Goal: Information Seeking & Learning: Learn about a topic

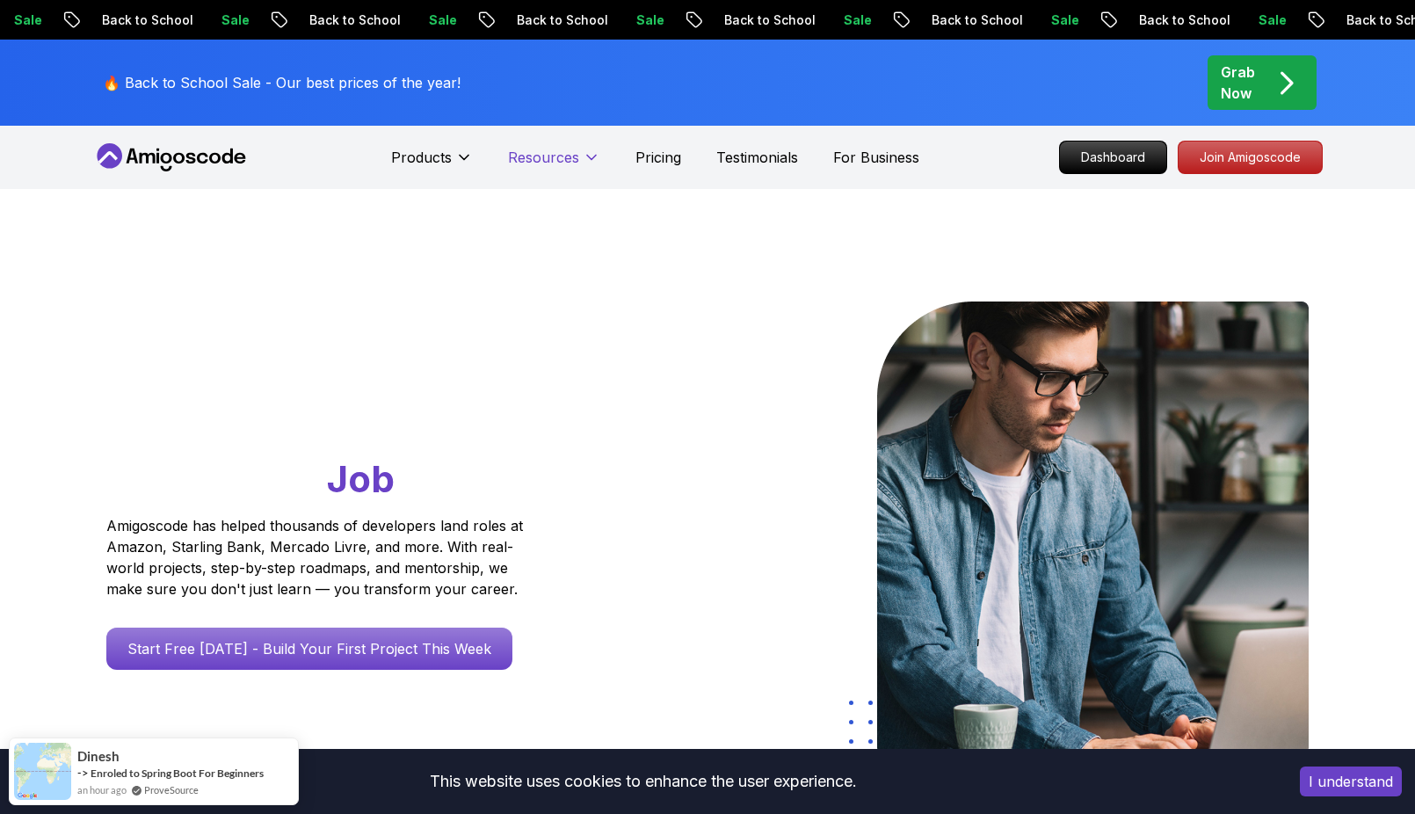
click at [663, 153] on p "Pricing" at bounding box center [658, 157] width 46 height 21
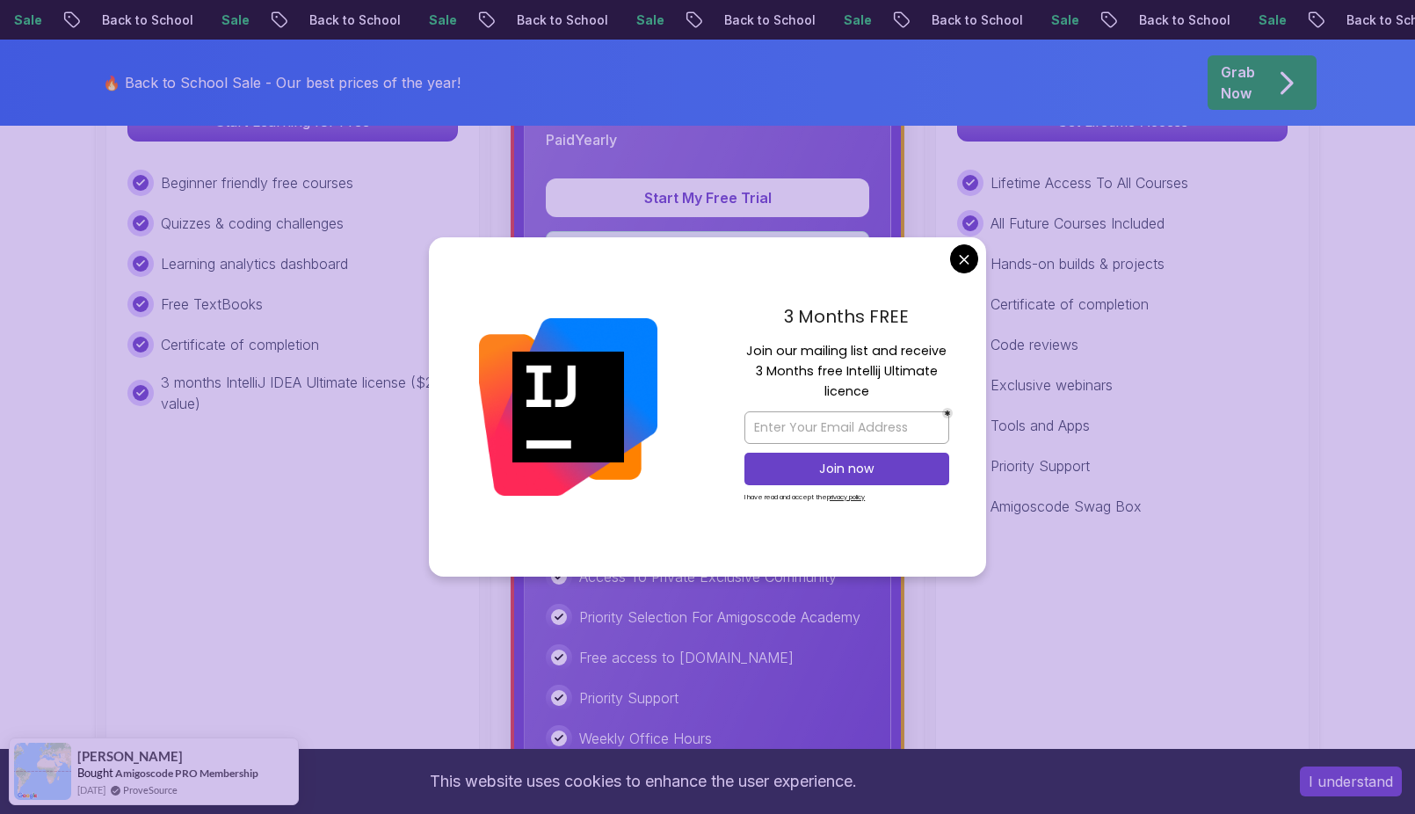
scroll to position [791, 0]
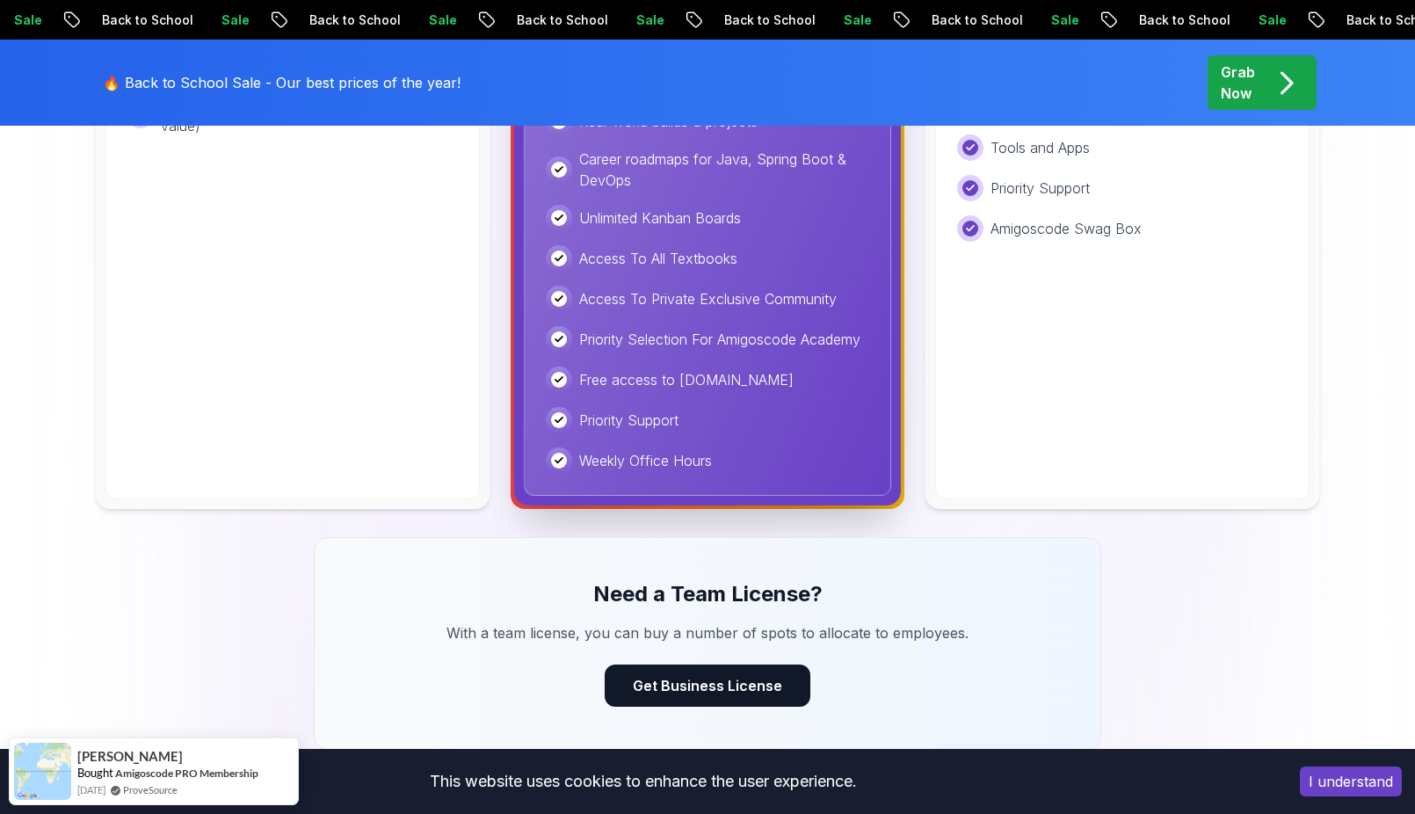
scroll to position [1054, 0]
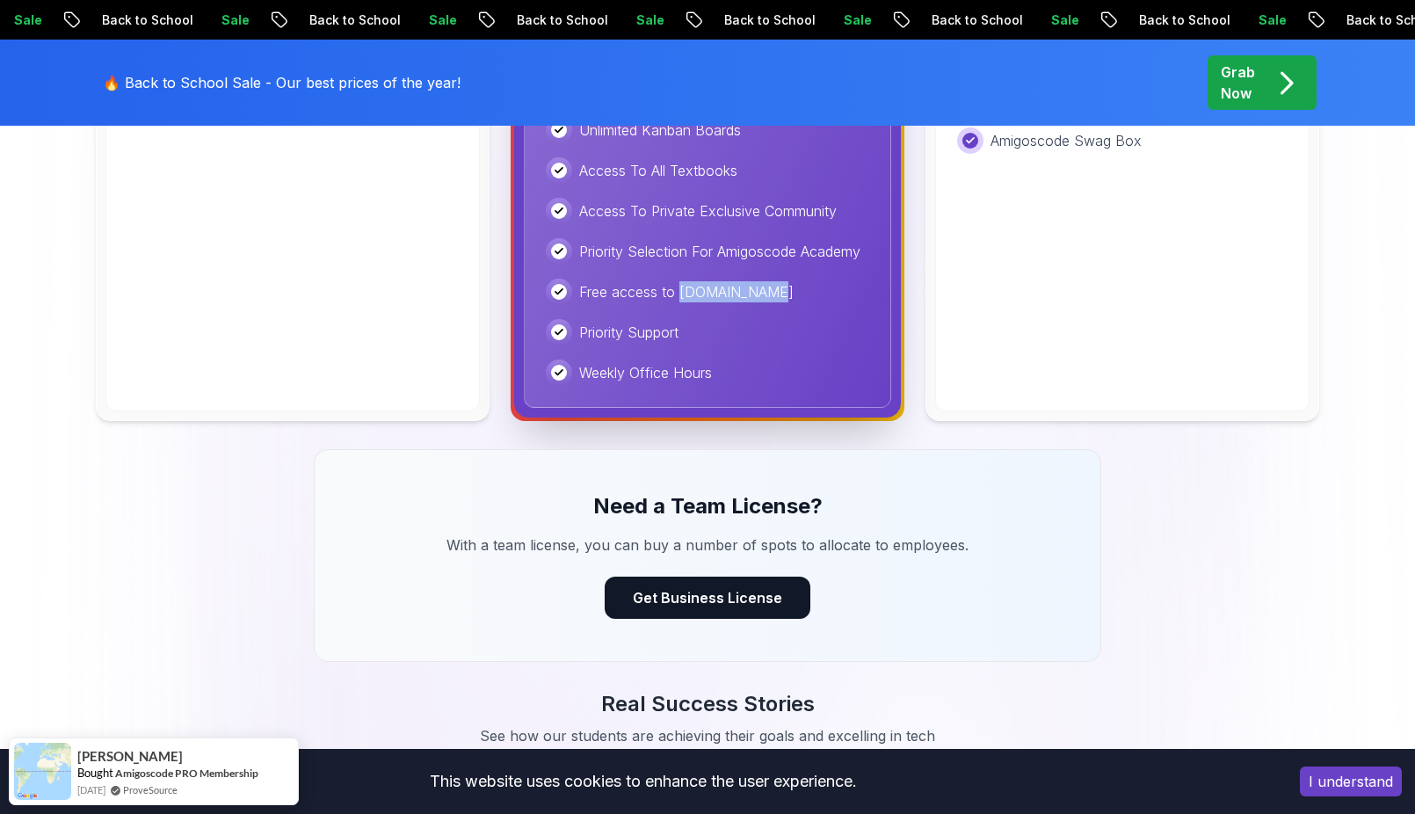
drag, startPoint x: 757, startPoint y: 291, endPoint x: 679, endPoint y: 289, distance: 77.3
click at [679, 289] on div "Free access to [DOMAIN_NAME]" at bounding box center [707, 292] width 323 height 26
copy p "[DOMAIN_NAME]"
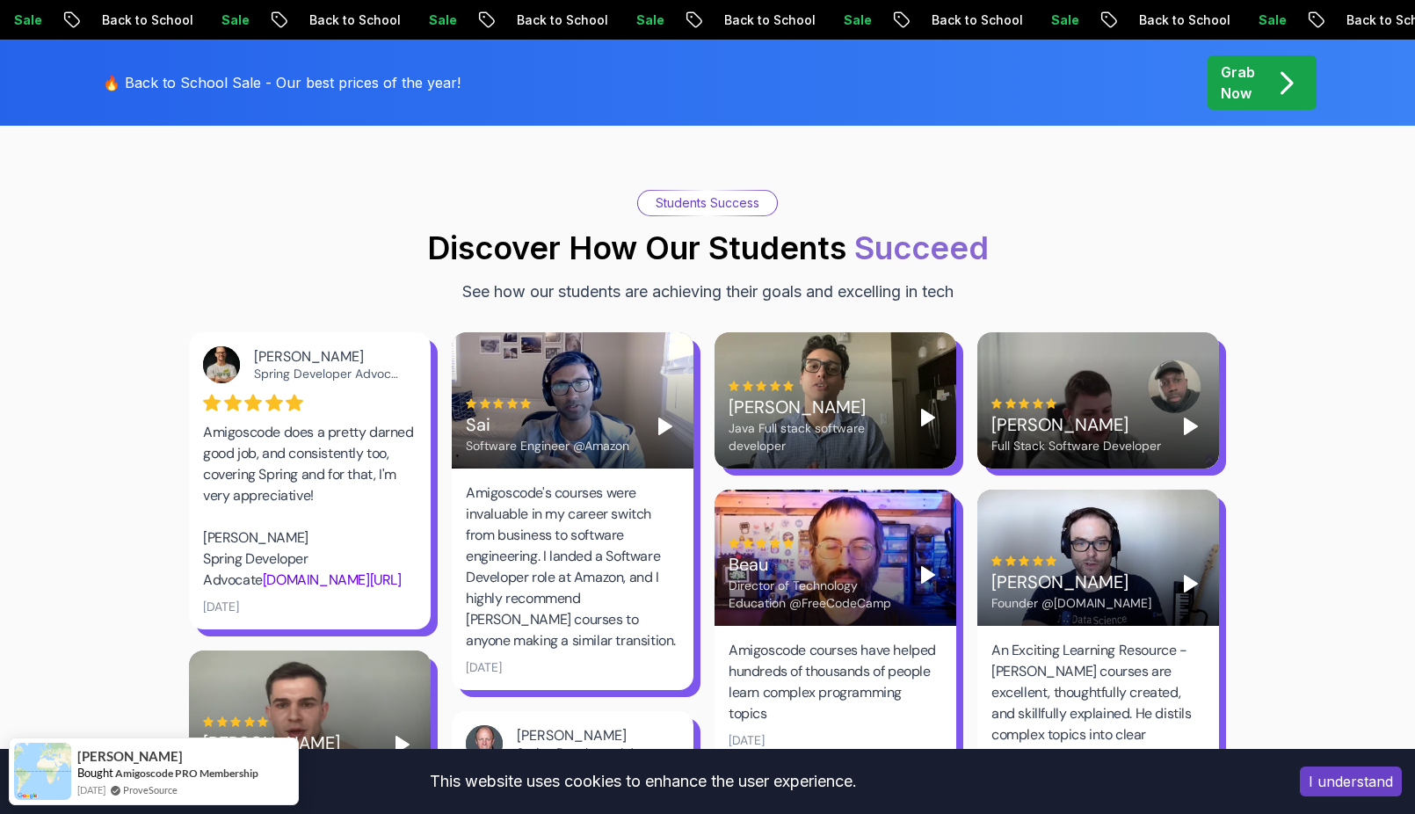
scroll to position [2372, 0]
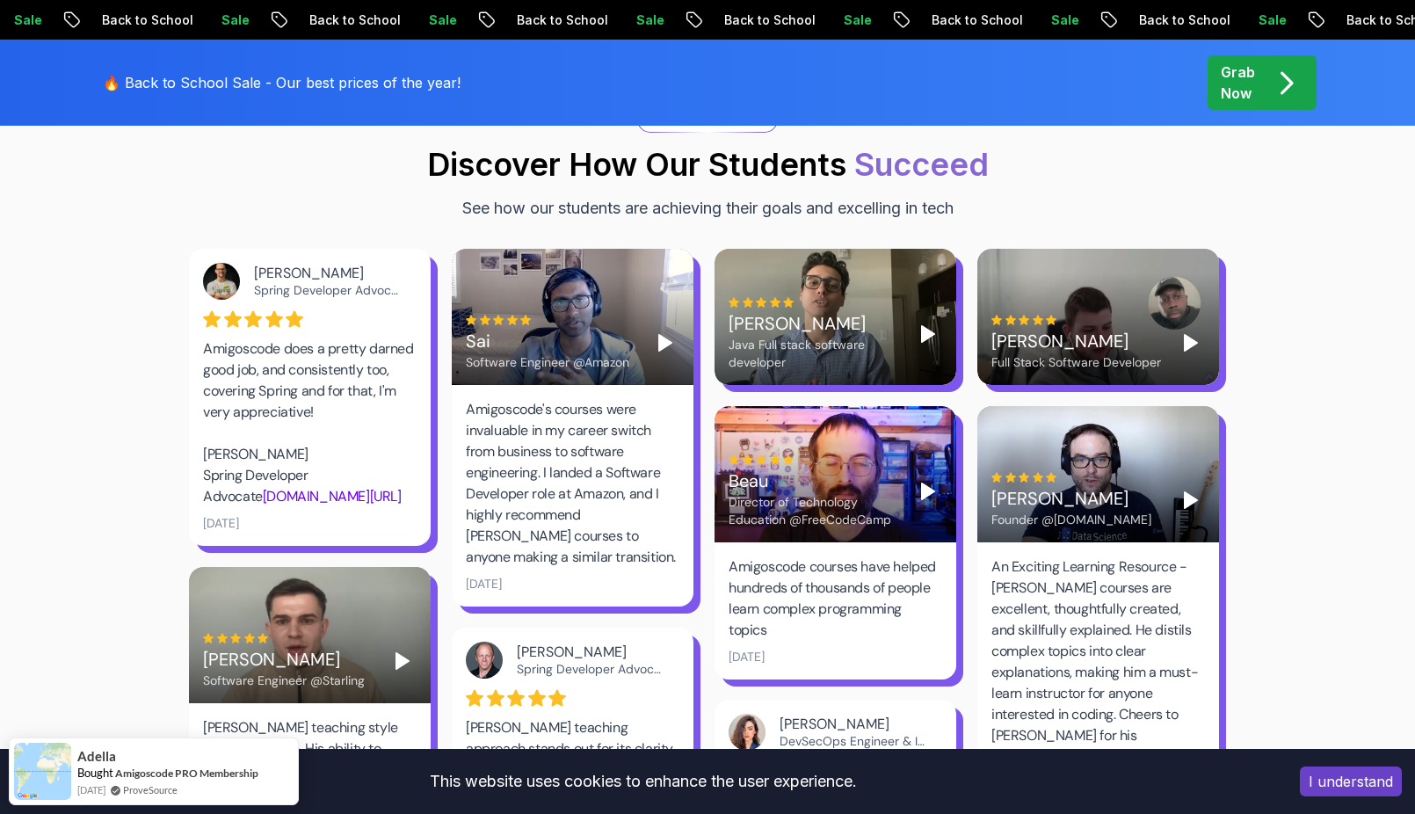
click at [926, 483] on polygon "Play" at bounding box center [928, 491] width 12 height 16
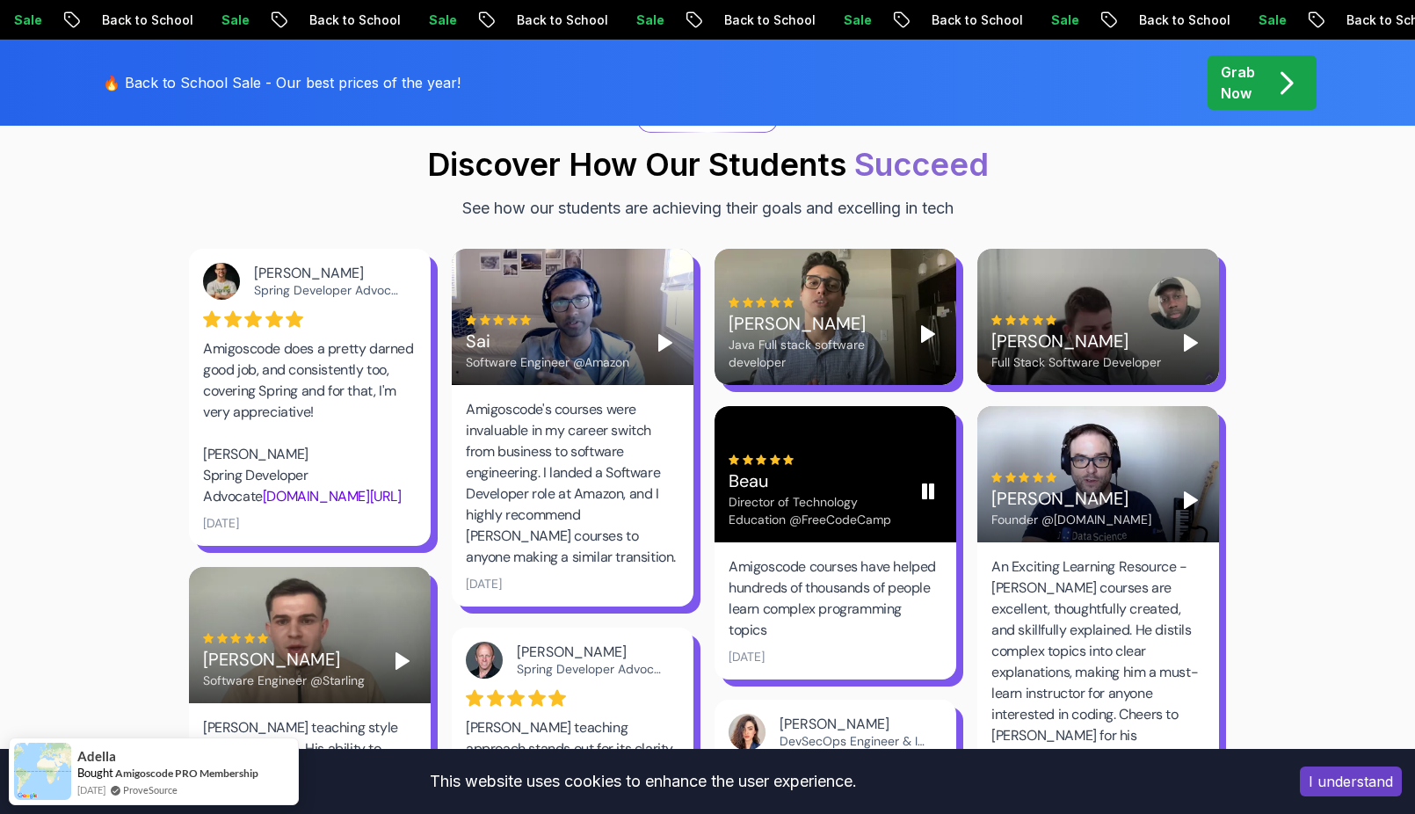
click at [930, 484] on rect "Pause" at bounding box center [932, 491] width 4 height 14
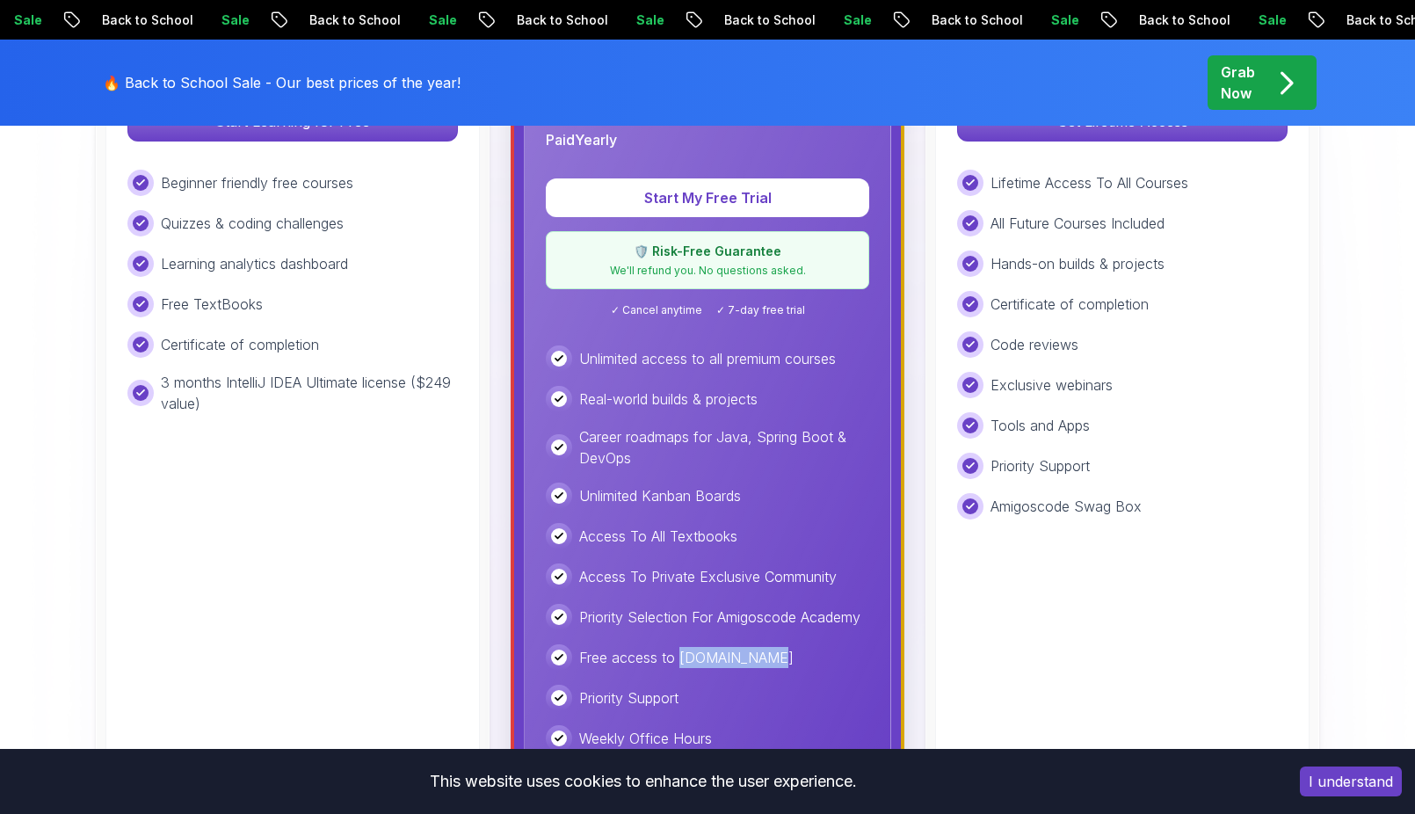
scroll to position [527, 0]
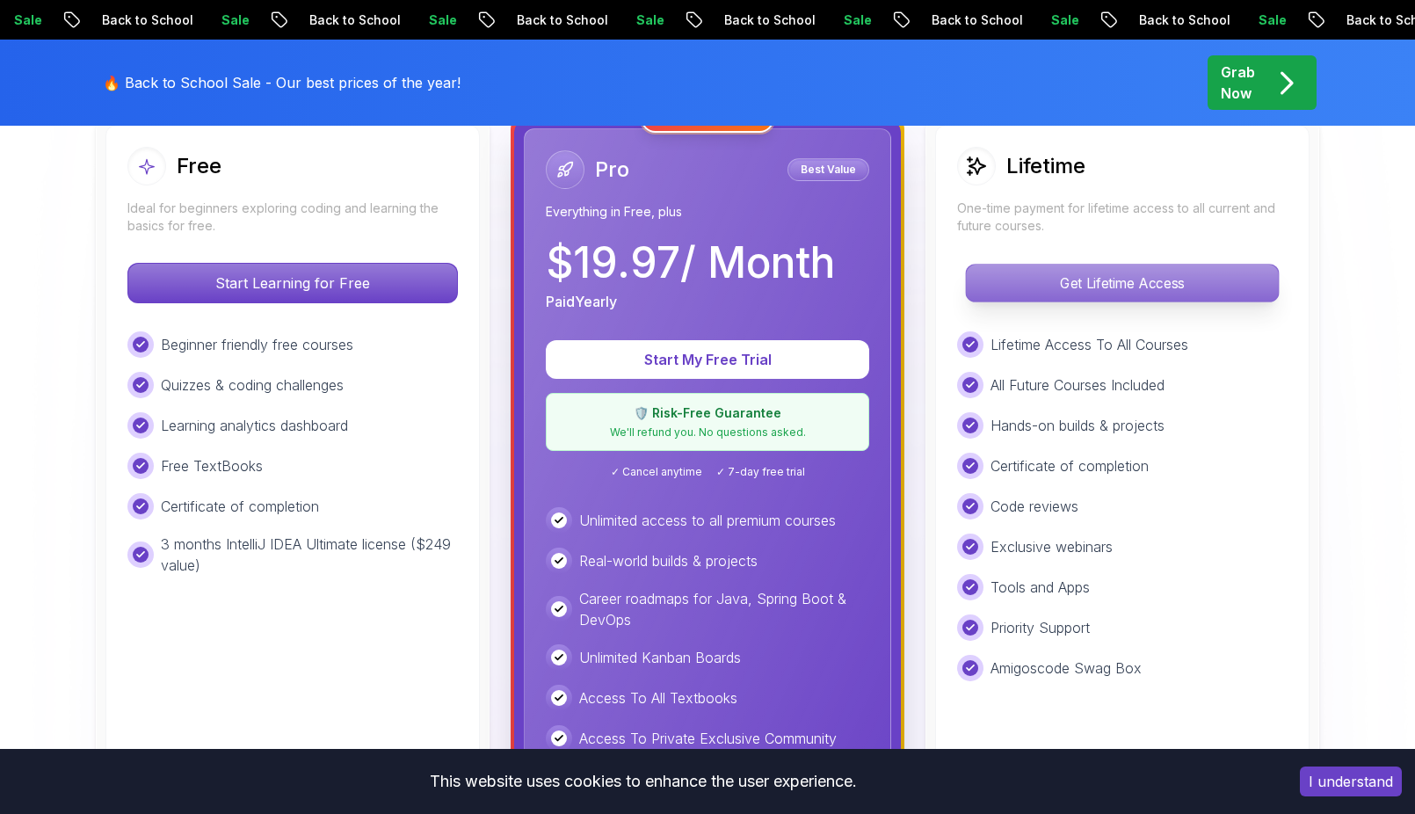
click at [1124, 278] on p "Get Lifetime Access" at bounding box center [1122, 282] width 312 height 37
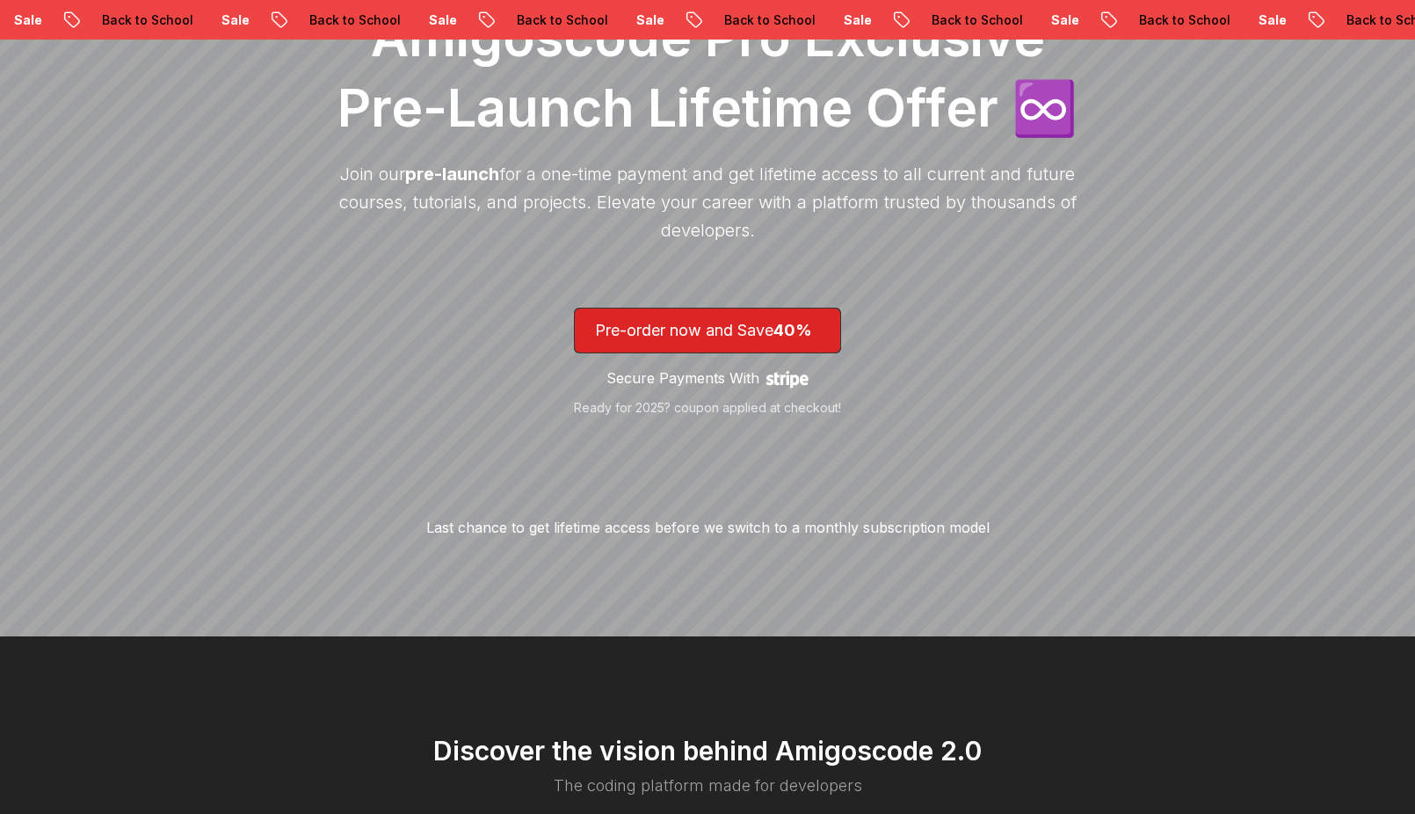
scroll to position [351, 0]
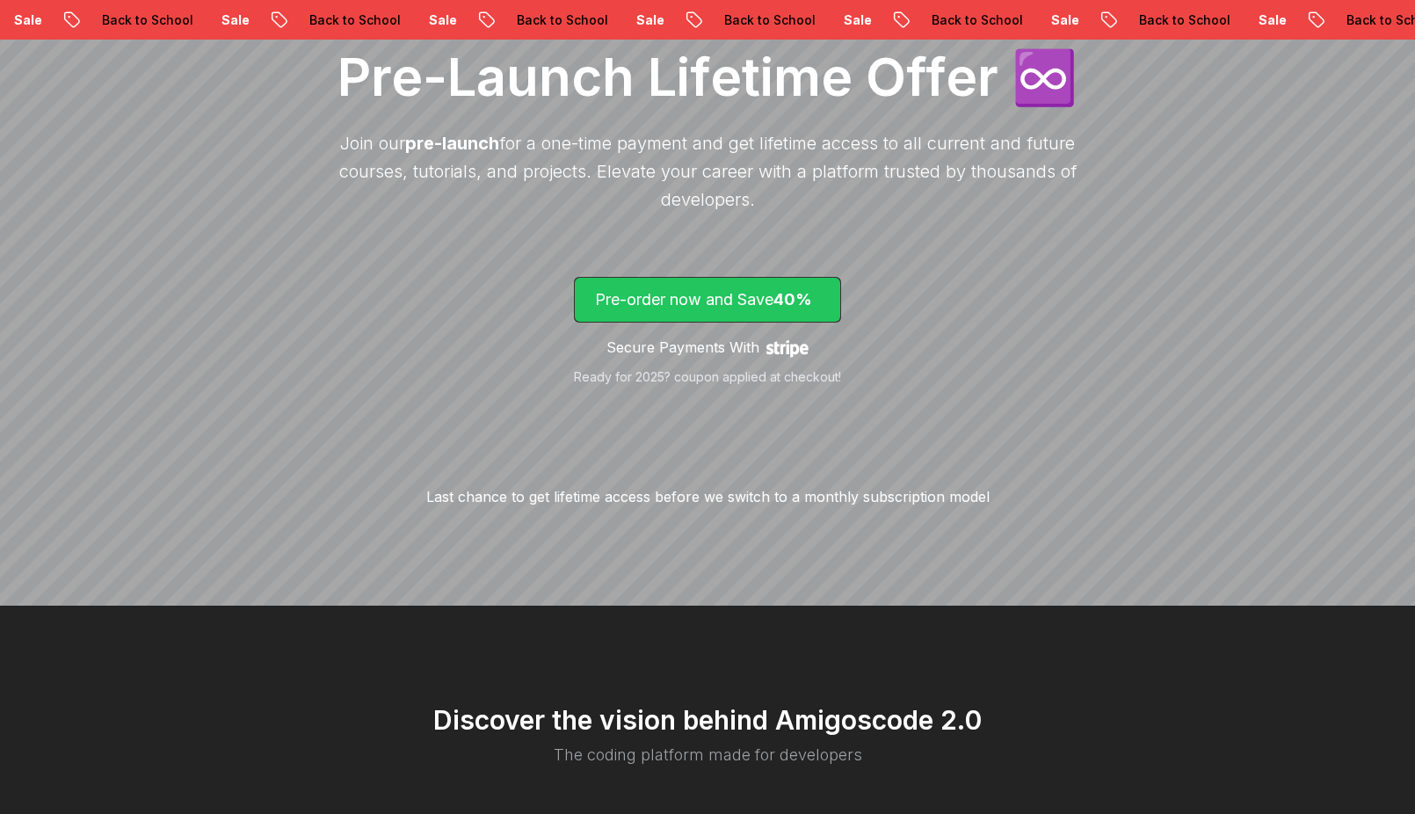
click at [794, 308] on p "Pre-order now and Save 40%" at bounding box center [707, 299] width 225 height 25
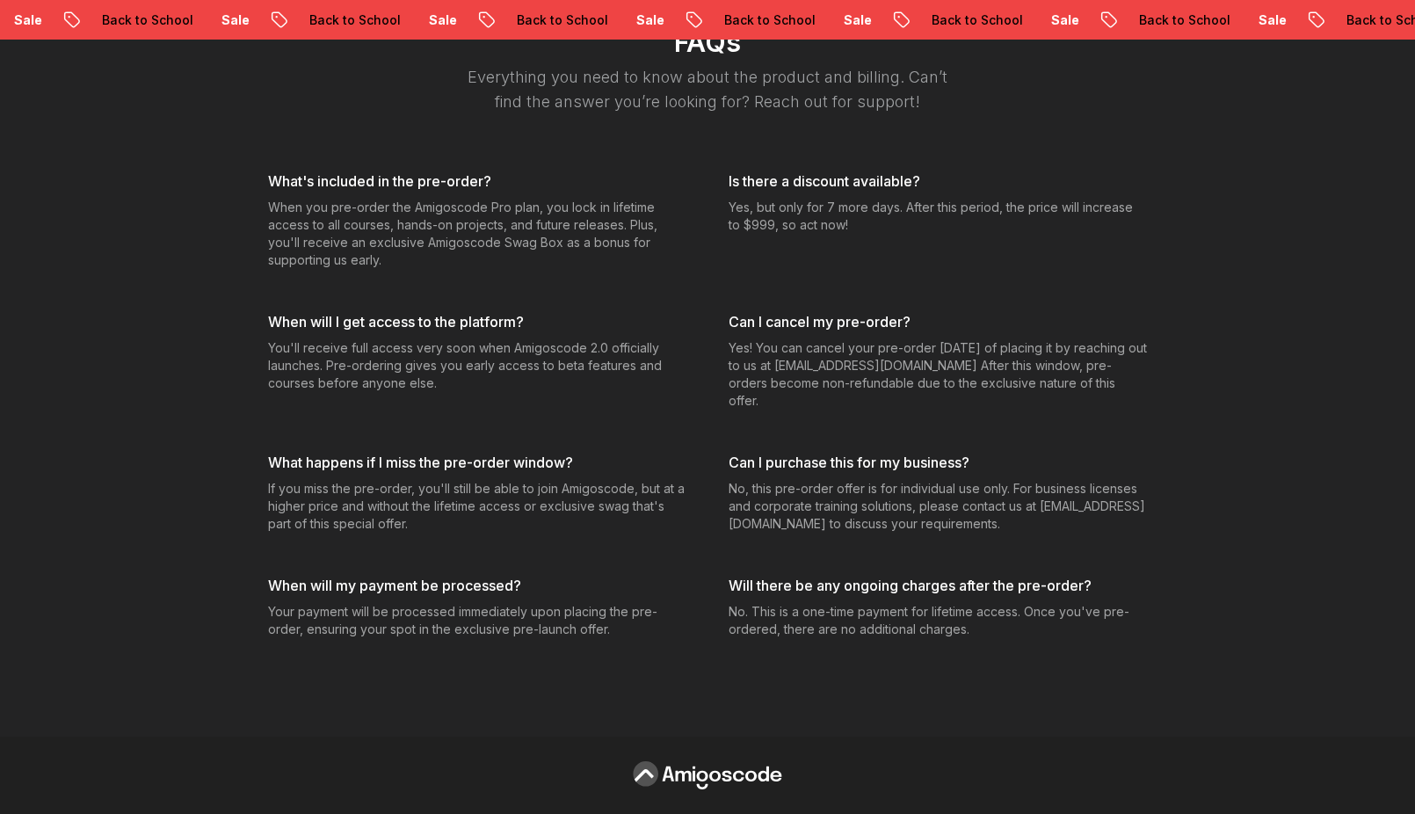
scroll to position [4542, 0]
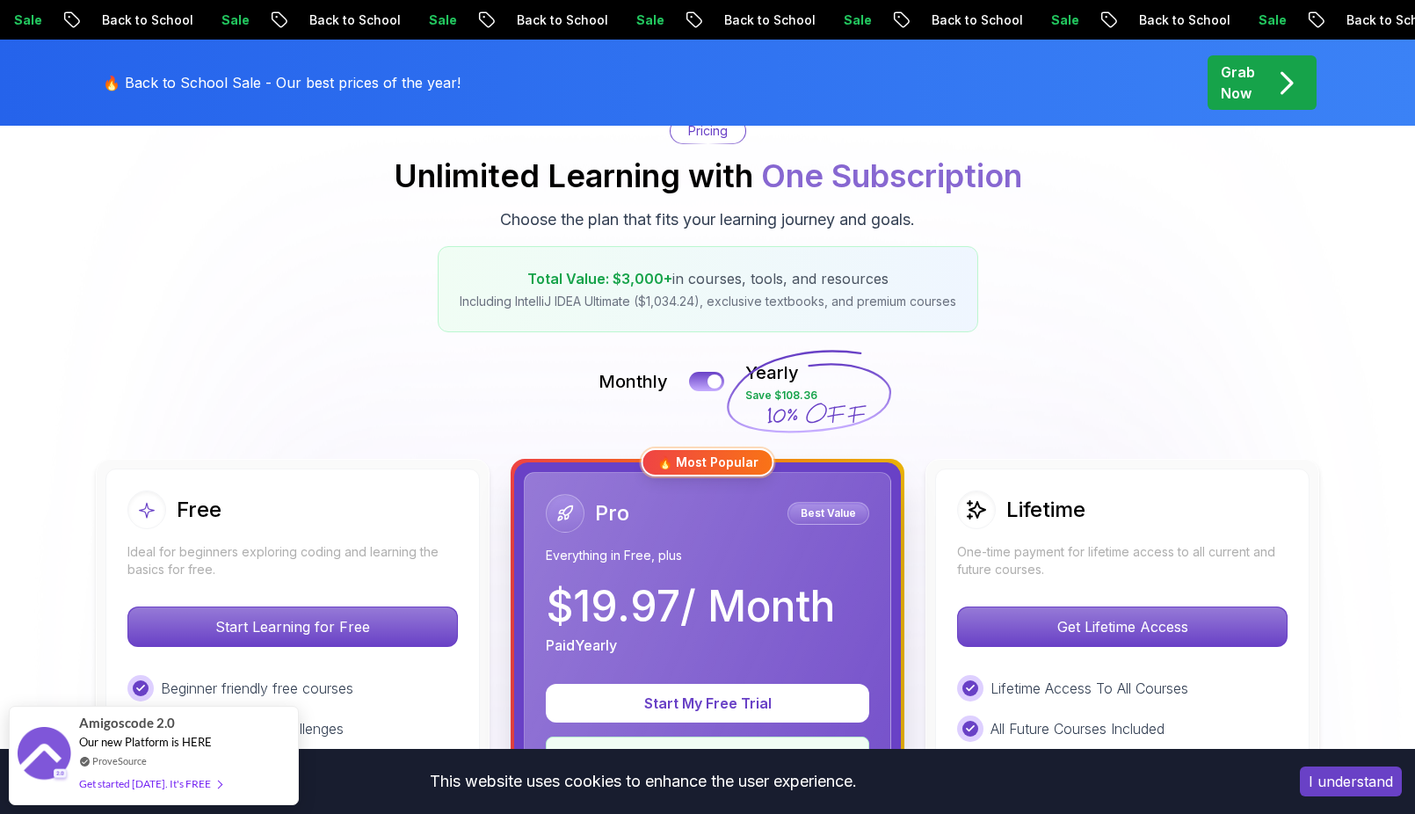
scroll to position [264, 0]
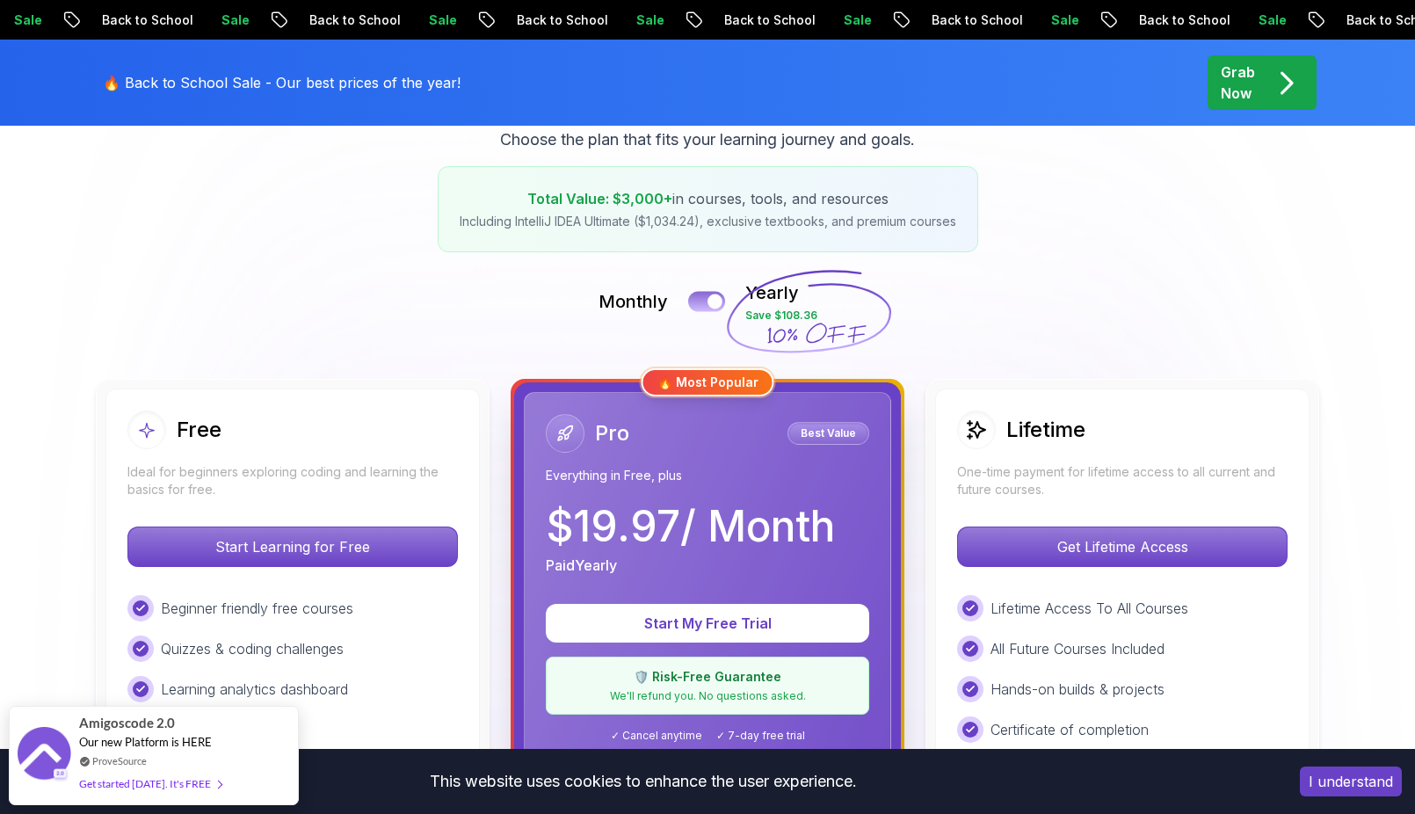
click at [708, 297] on button at bounding box center [706, 301] width 37 height 20
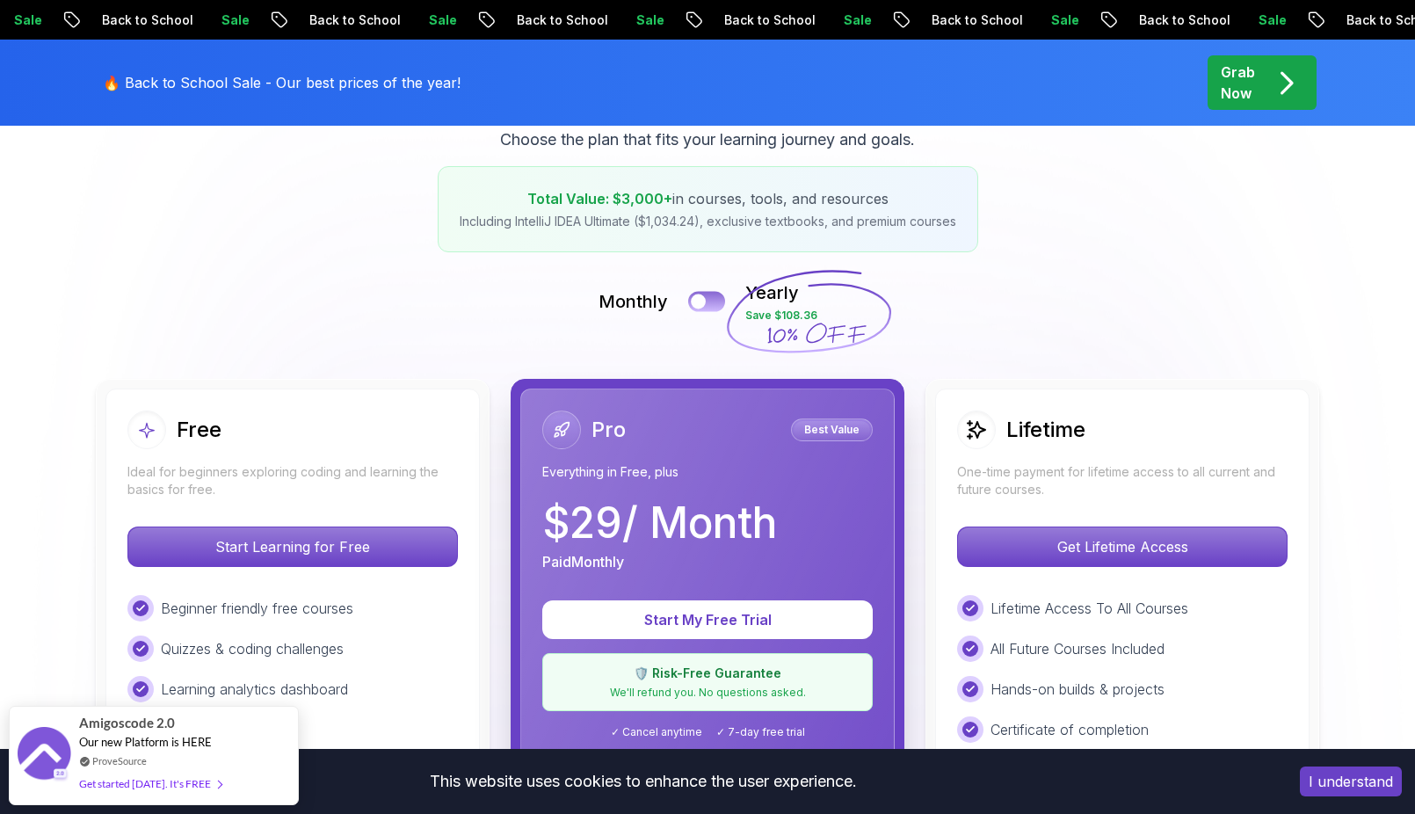
click at [709, 297] on button at bounding box center [706, 301] width 37 height 20
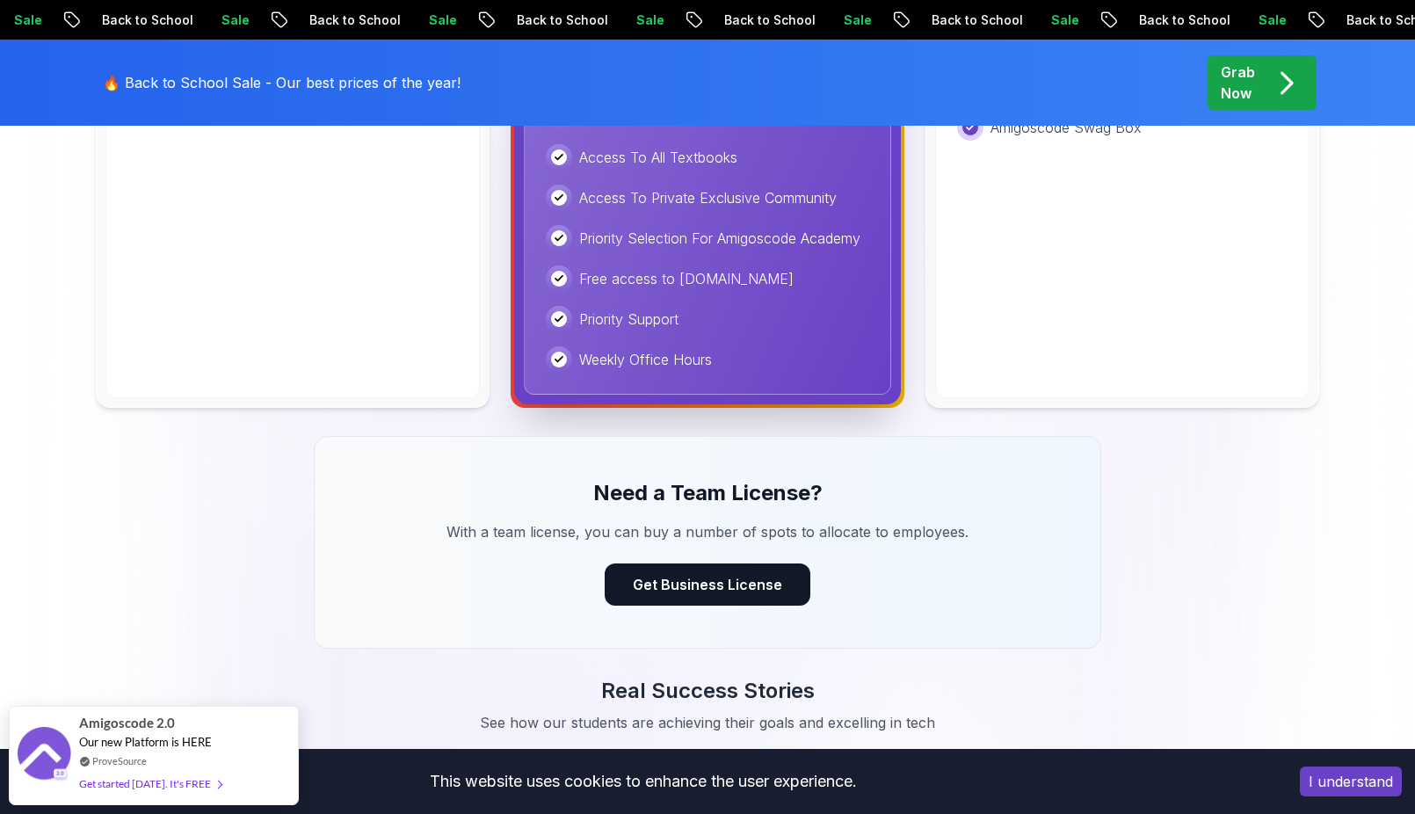
scroll to position [1142, 0]
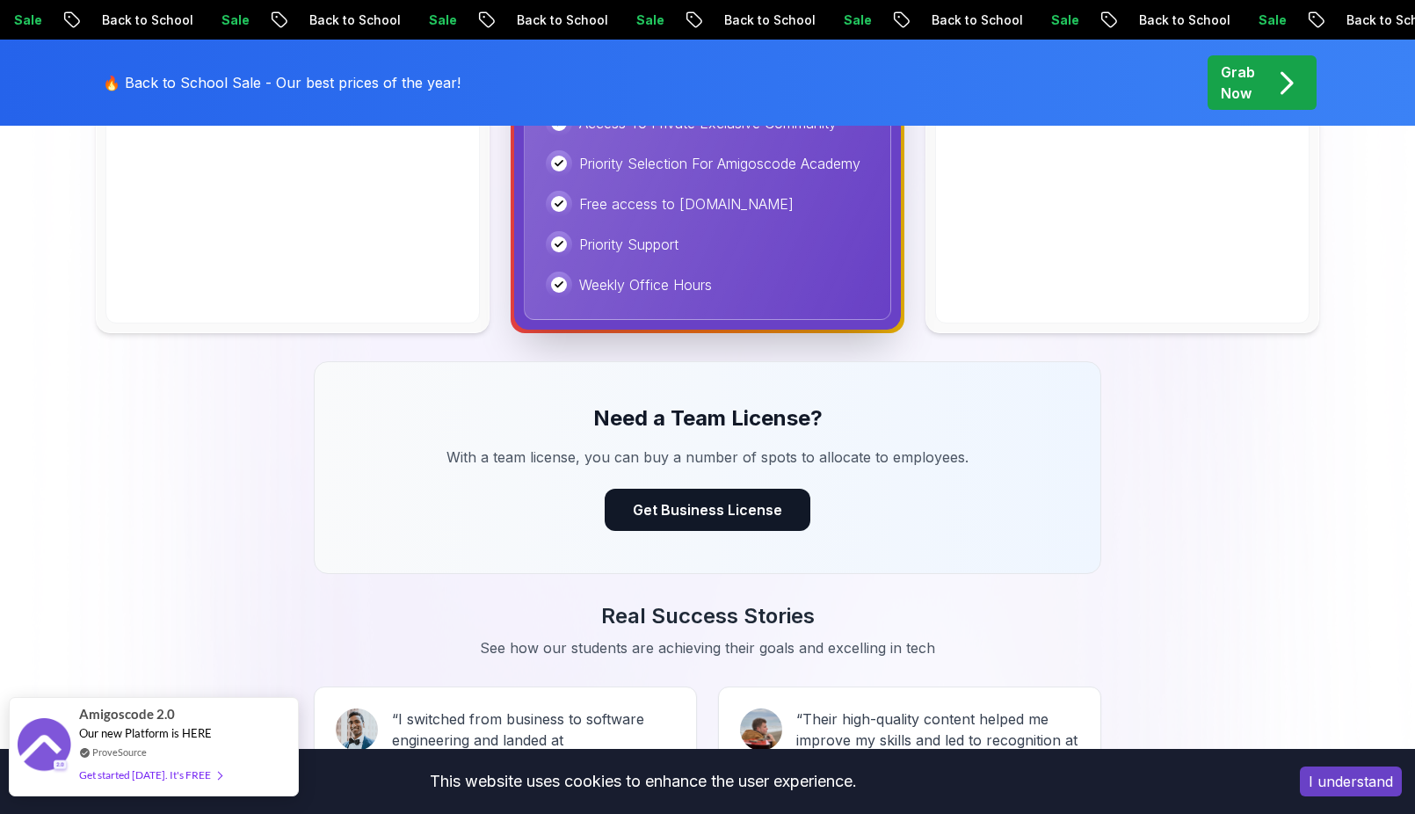
click at [215, 756] on div "ProveSource" at bounding box center [150, 751] width 142 height 15
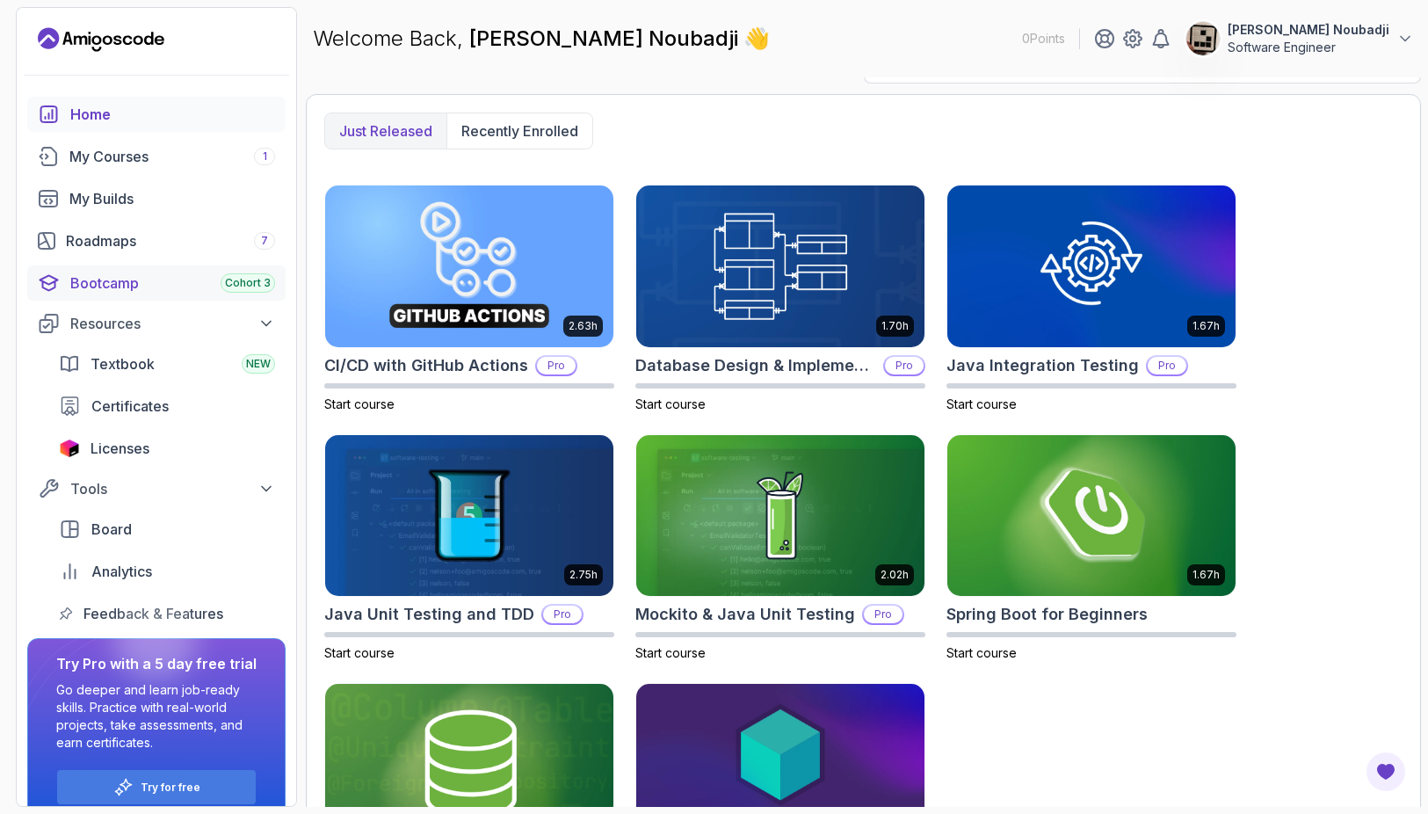
scroll to position [25, 0]
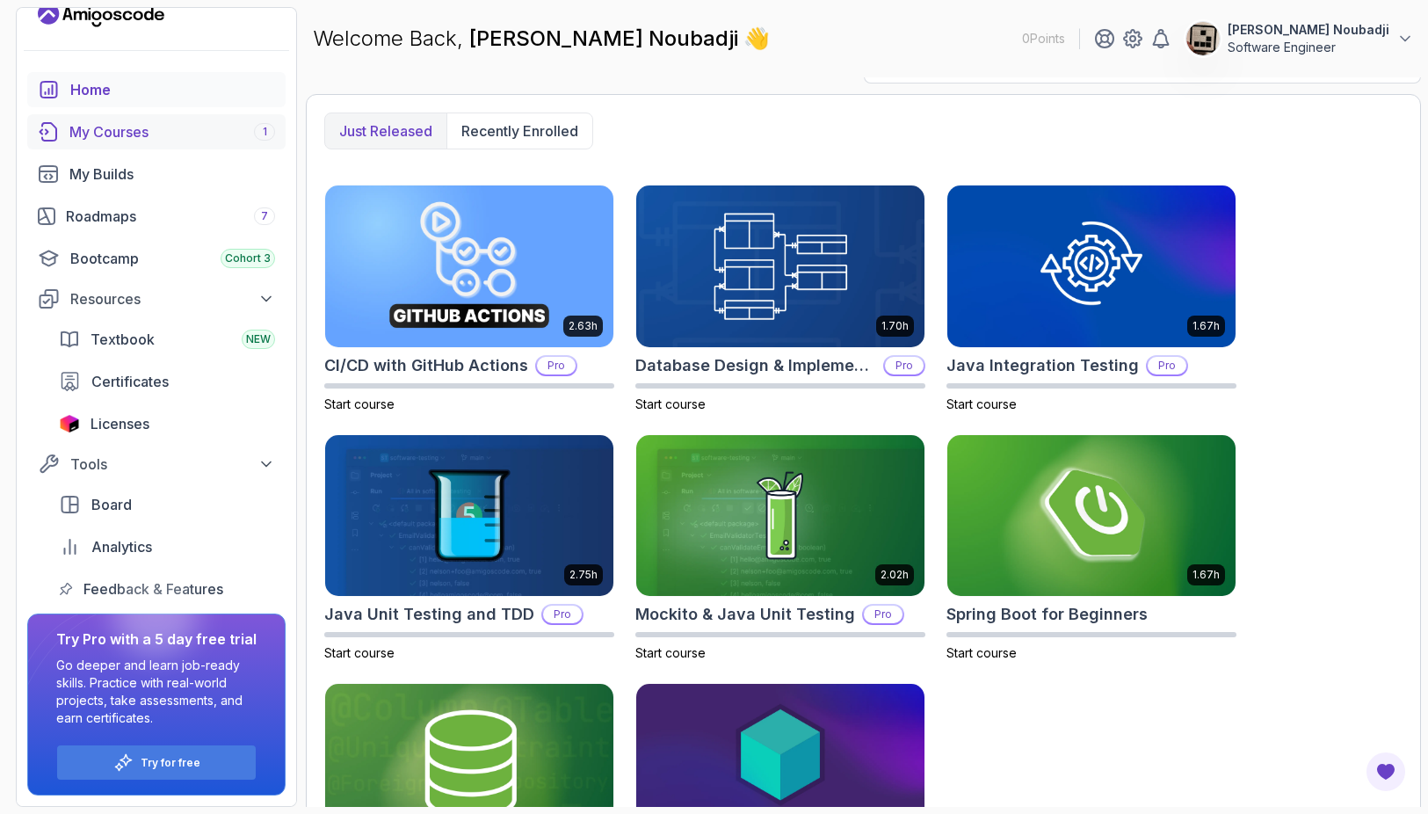
click at [213, 127] on div "My Courses 1" at bounding box center [172, 131] width 206 height 21
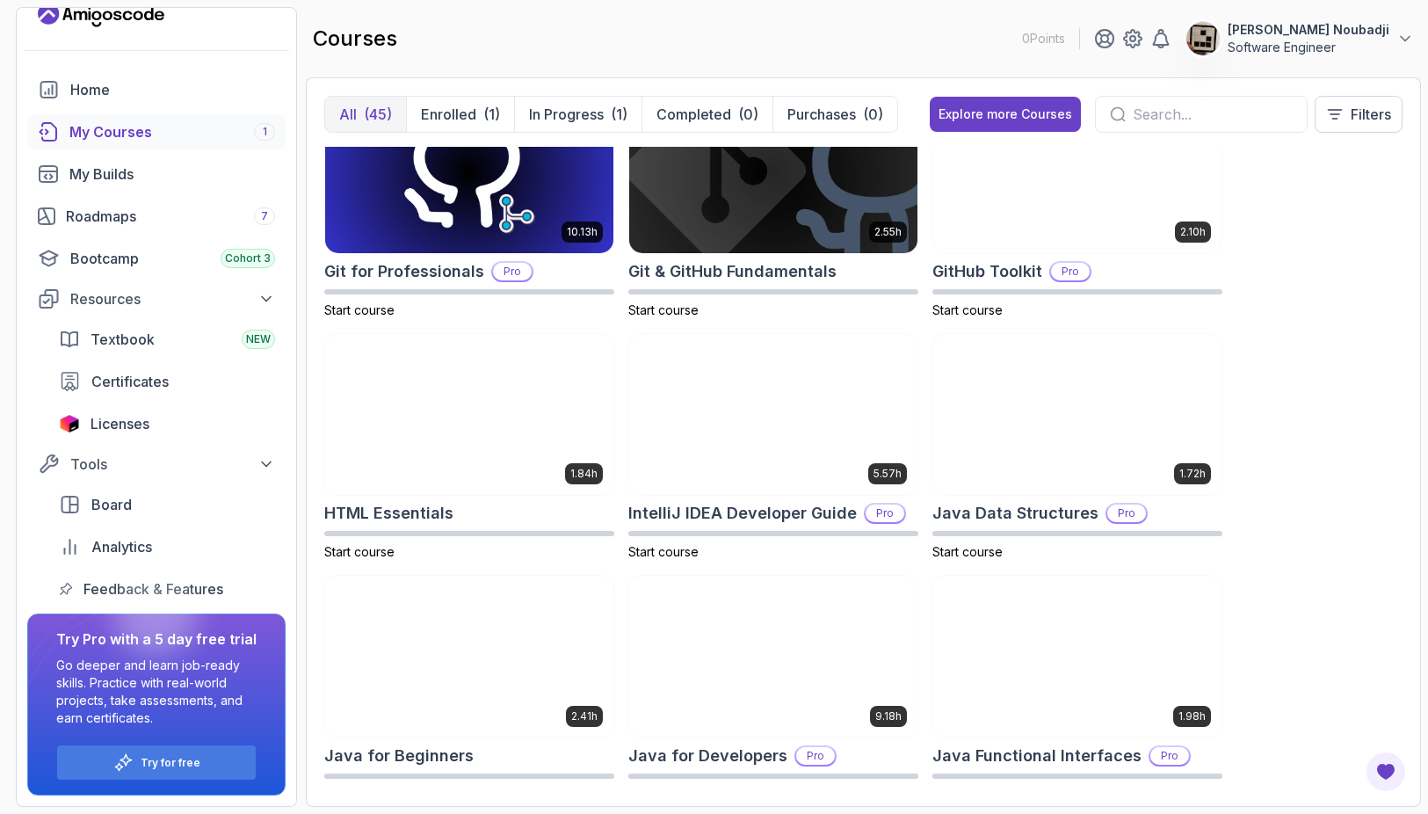
scroll to position [791, 0]
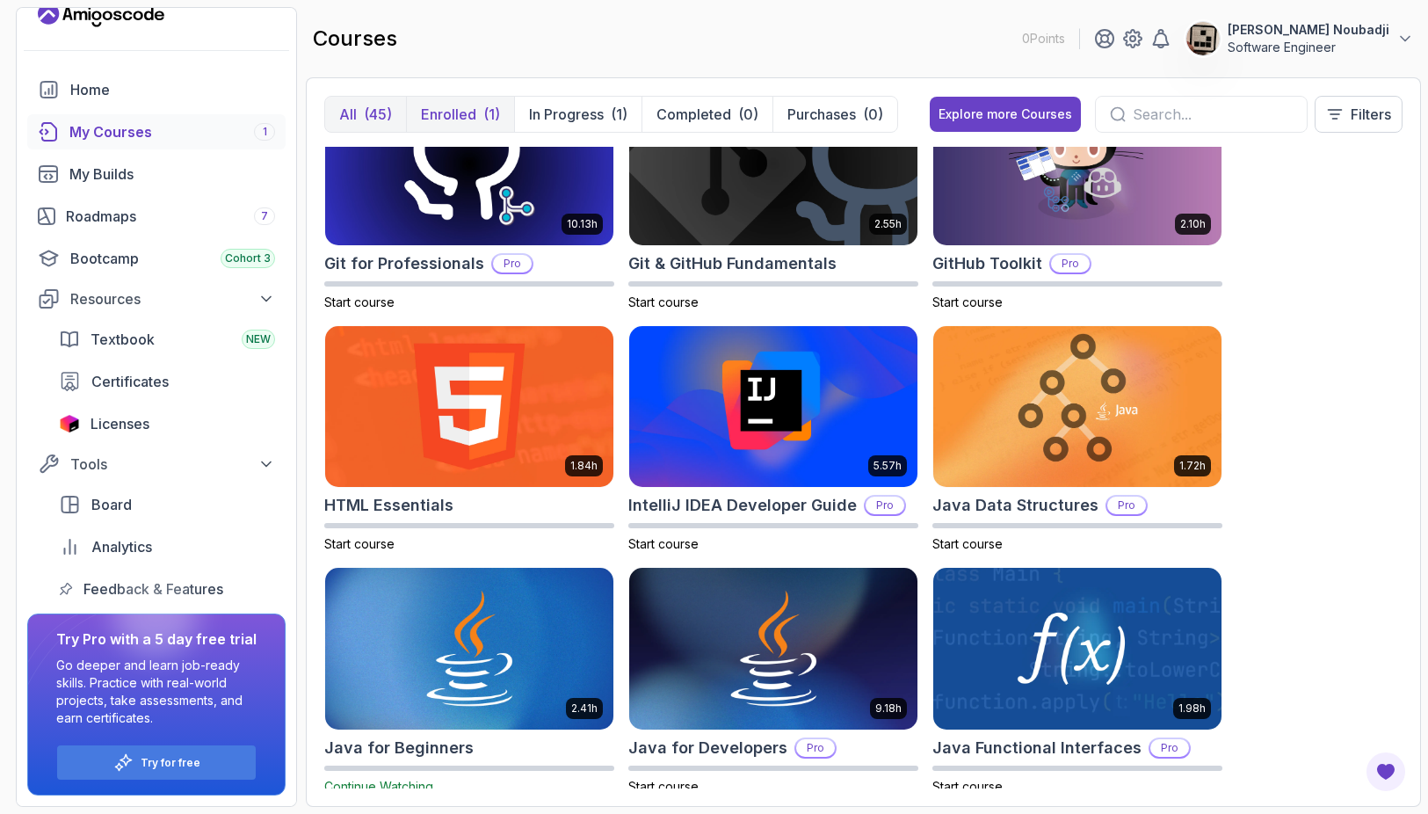
click at [470, 117] on p "Enrolled" at bounding box center [448, 114] width 55 height 21
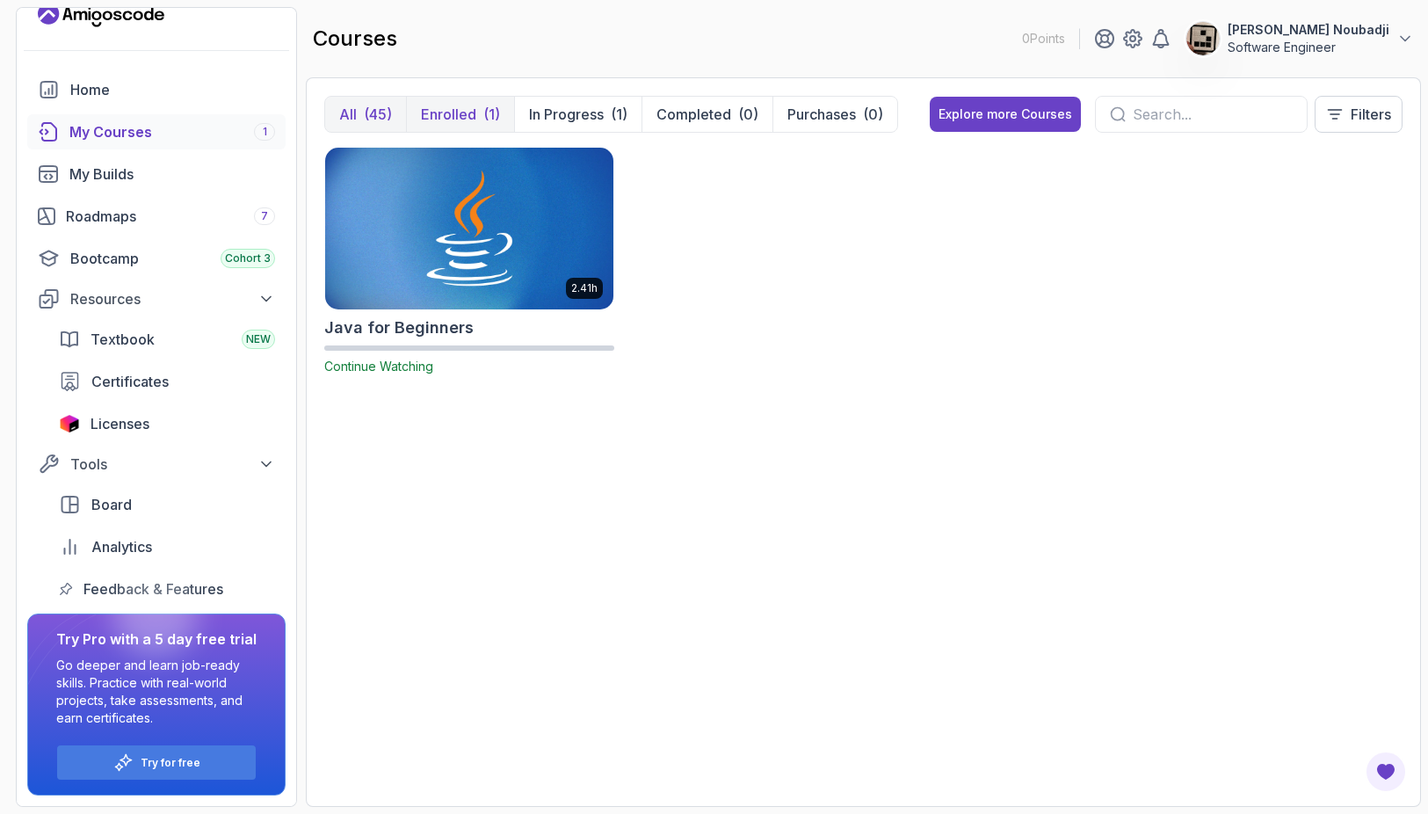
click at [382, 119] on div "(45)" at bounding box center [378, 114] width 28 height 21
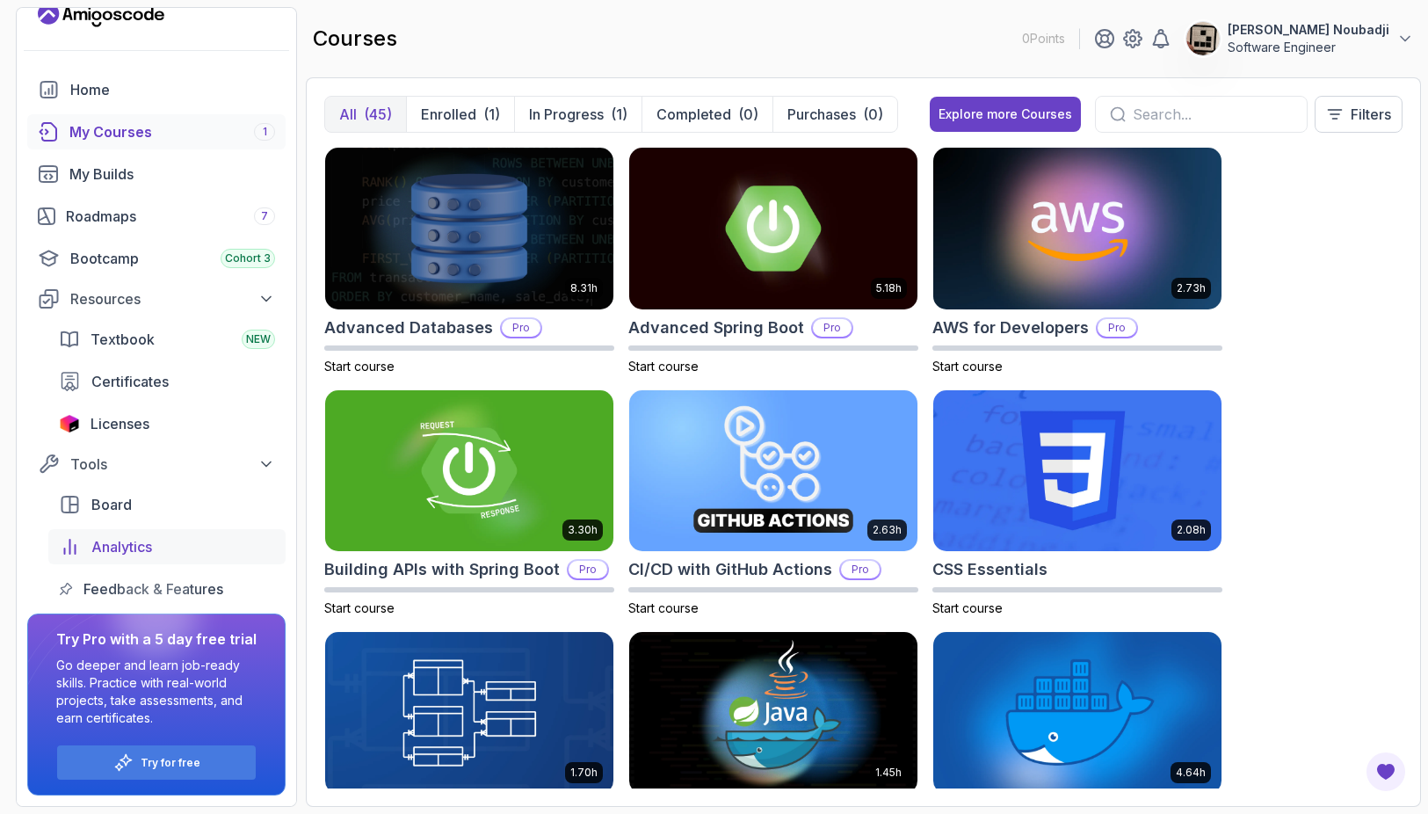
click at [165, 532] on link "Analytics" at bounding box center [166, 546] width 237 height 35
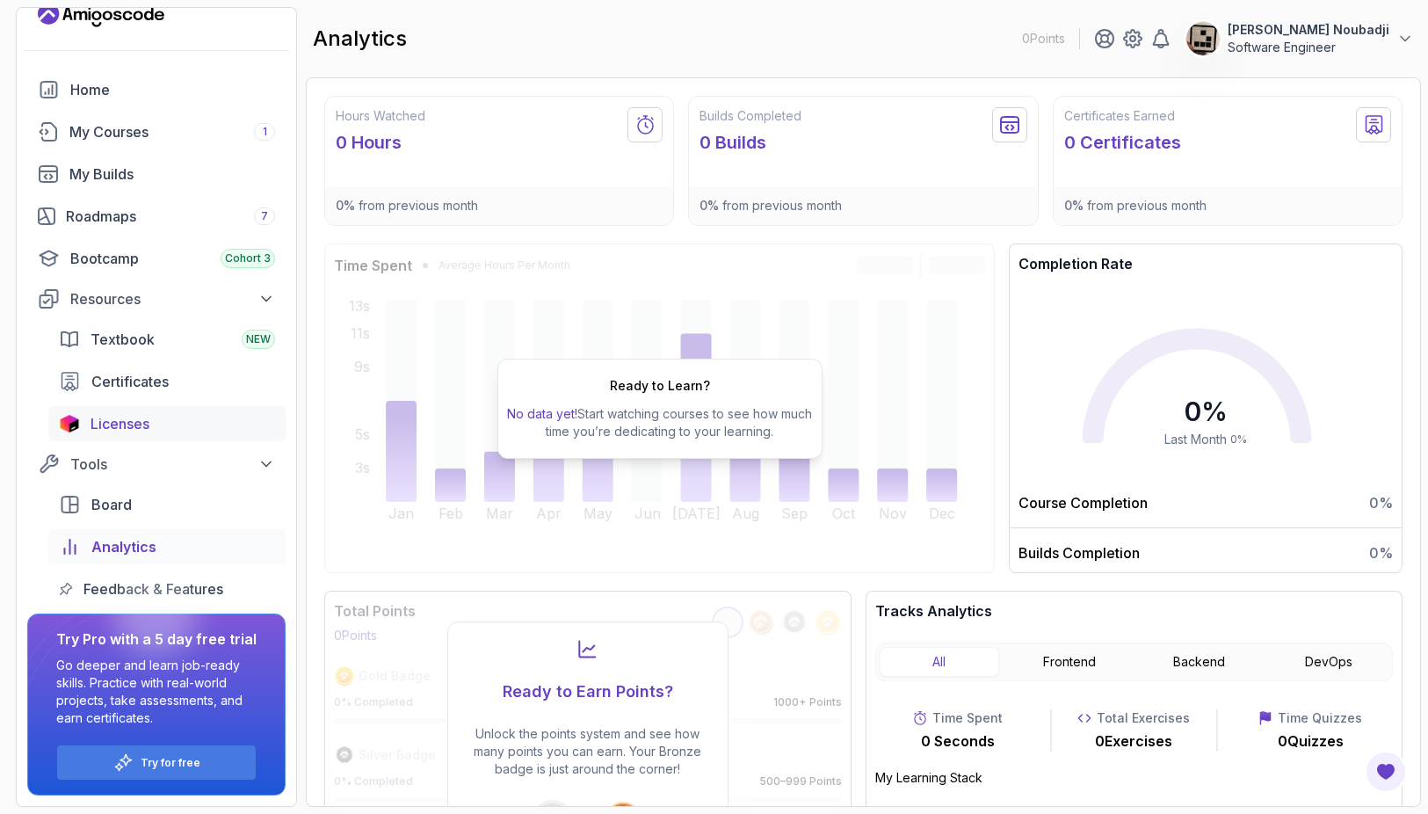
click at [170, 417] on div "Licenses" at bounding box center [183, 423] width 185 height 21
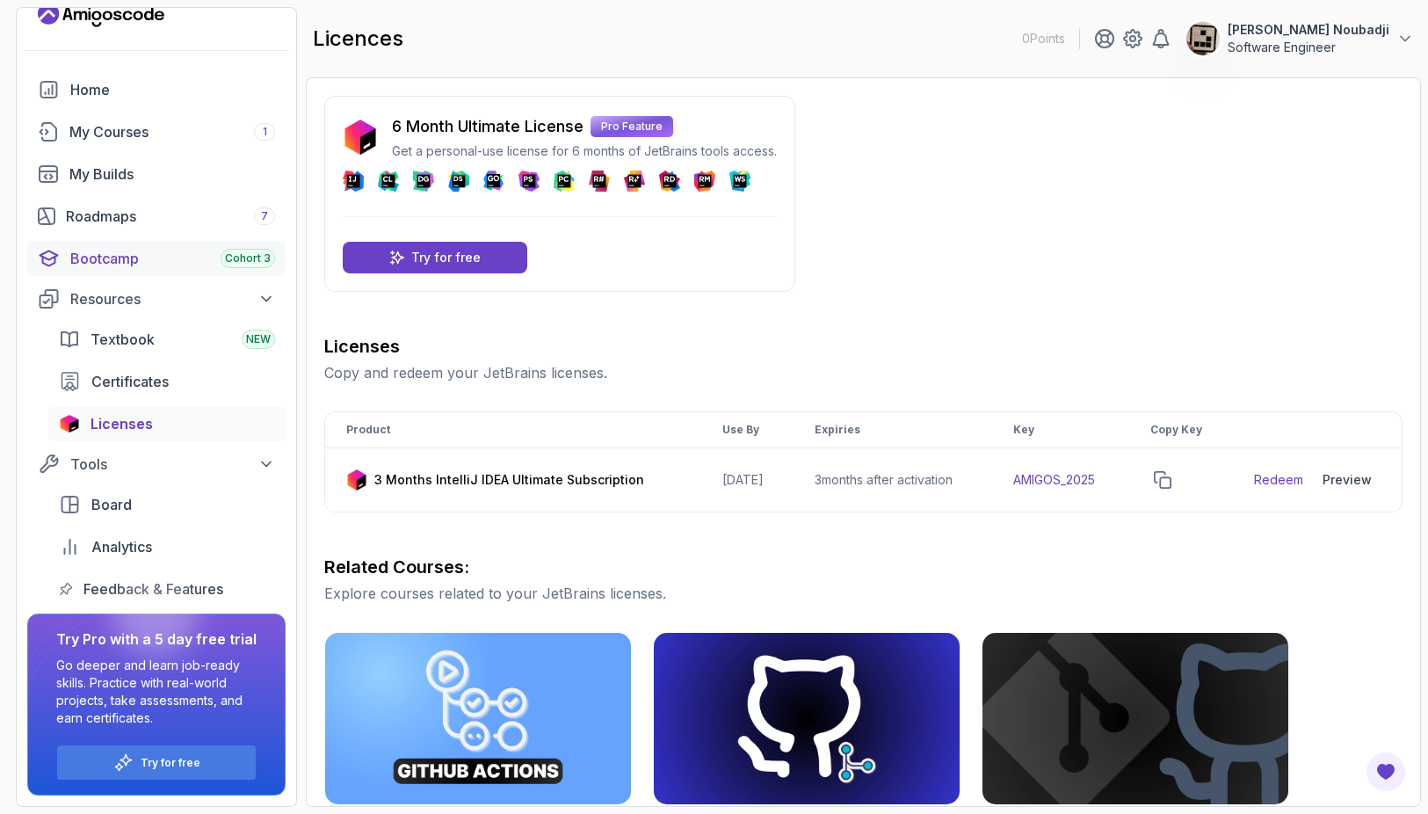
click at [152, 253] on div "Bootcamp Cohort 3" at bounding box center [172, 258] width 205 height 21
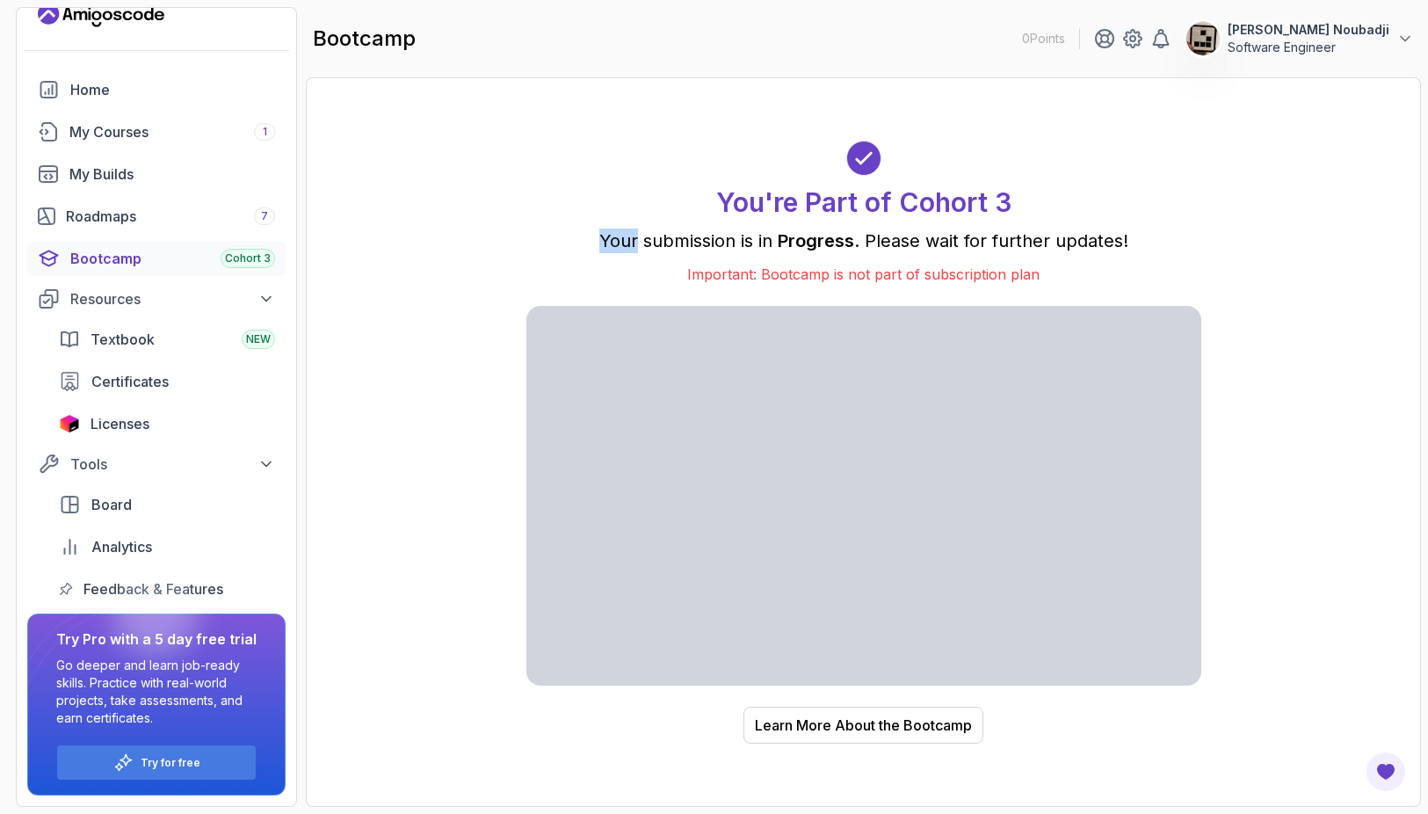
drag, startPoint x: 973, startPoint y: 199, endPoint x: 607, endPoint y: 246, distance: 368.5
click at [607, 246] on div "You're Part of Cohort 3 Your submission is in Progress . Please wait for furthe…" at bounding box center [863, 213] width 675 height 144
drag, startPoint x: 607, startPoint y: 246, endPoint x: 811, endPoint y: 243, distance: 203.9
click at [811, 243] on span "Progress" at bounding box center [816, 240] width 76 height 21
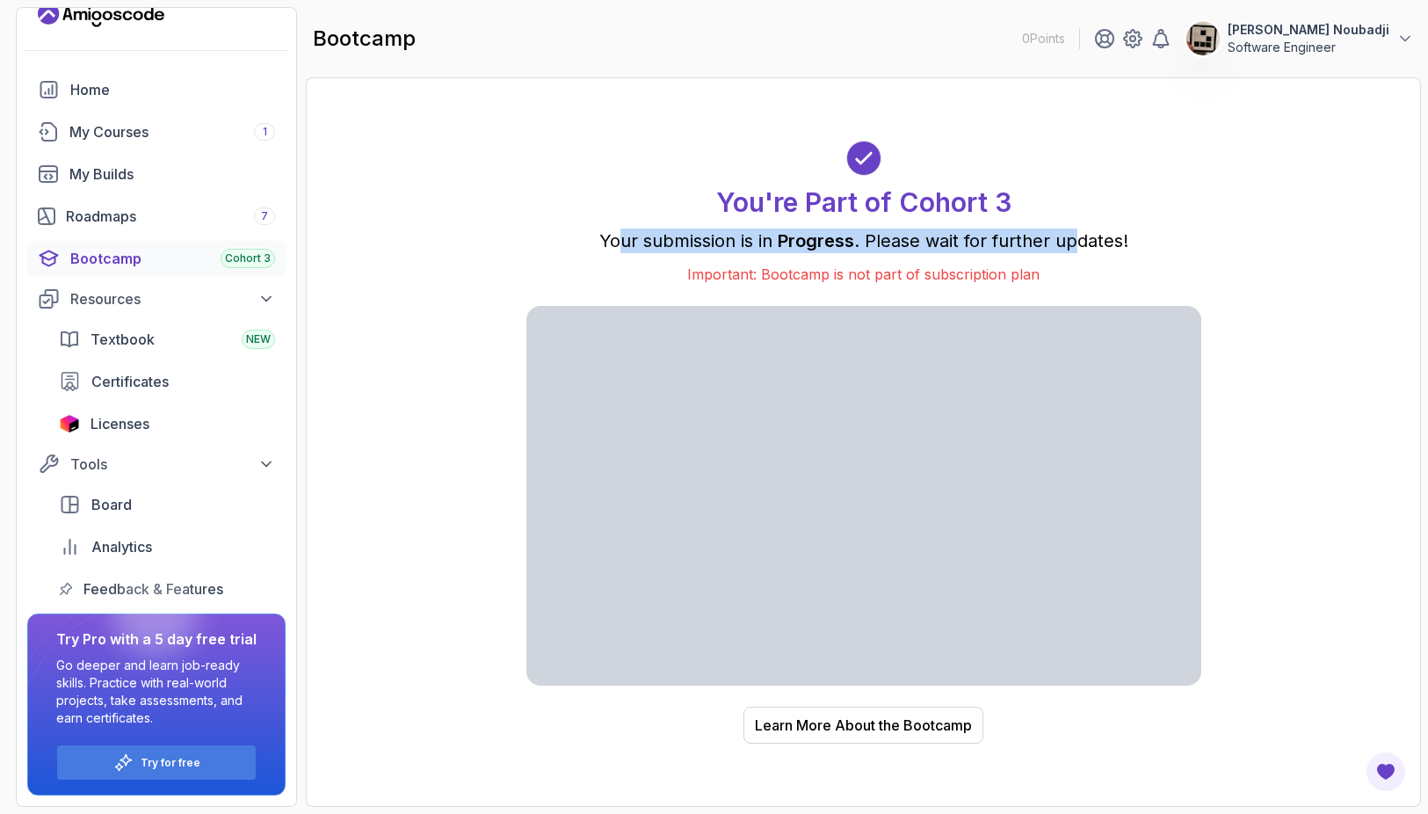
drag, startPoint x: 621, startPoint y: 237, endPoint x: 1138, endPoint y: 235, distance: 516.7
click at [1138, 235] on p "Your submission is in Progress . Please wait for further updates!" at bounding box center [863, 240] width 675 height 25
drag, startPoint x: 1138, startPoint y: 235, endPoint x: 1219, endPoint y: 237, distance: 80.9
click at [1219, 237] on div "You're Part of Cohort 3 Your submission is in Progress . Please wait for furthe…" at bounding box center [863, 442] width 1078 height 692
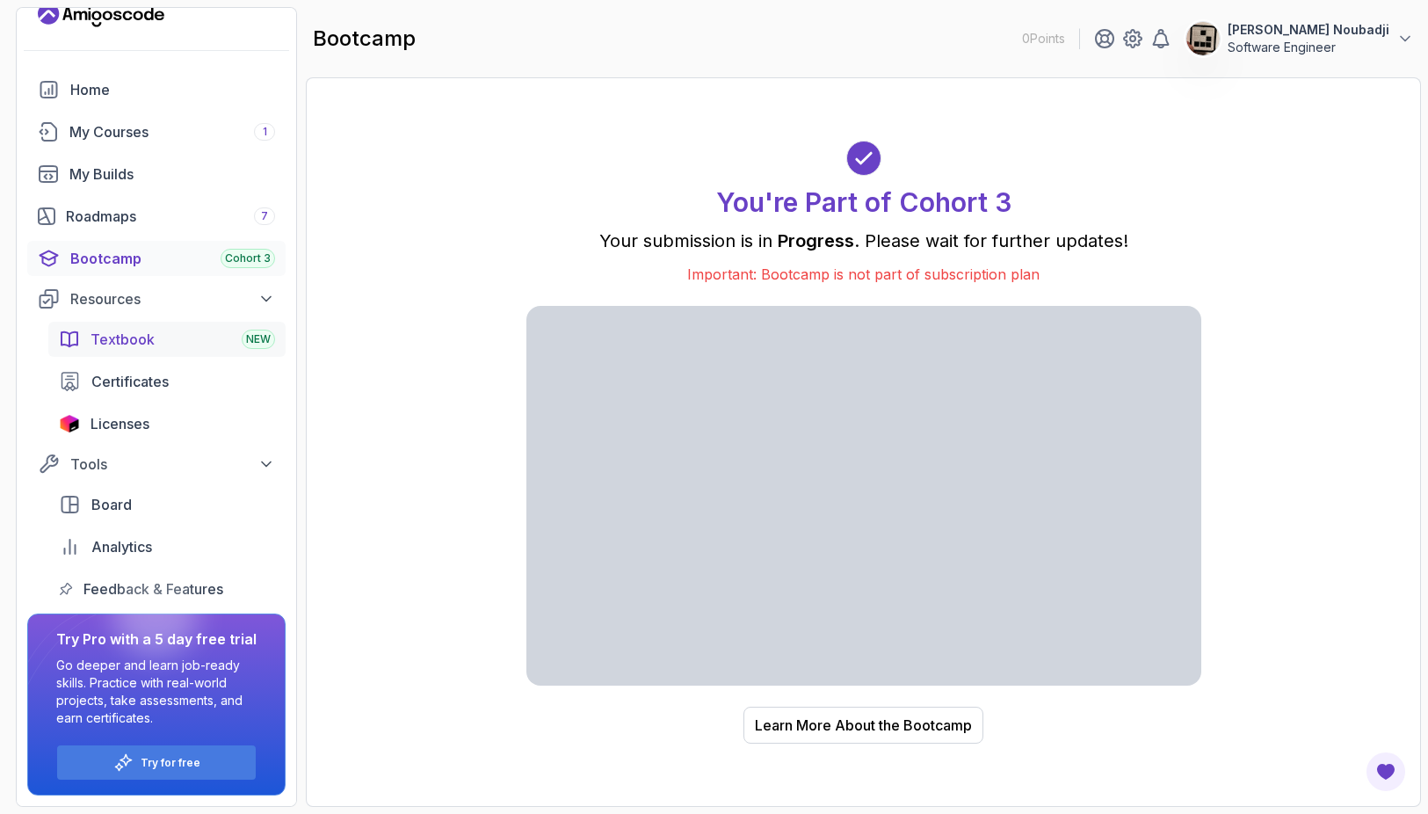
click at [222, 342] on div "Textbook NEW" at bounding box center [183, 339] width 185 height 21
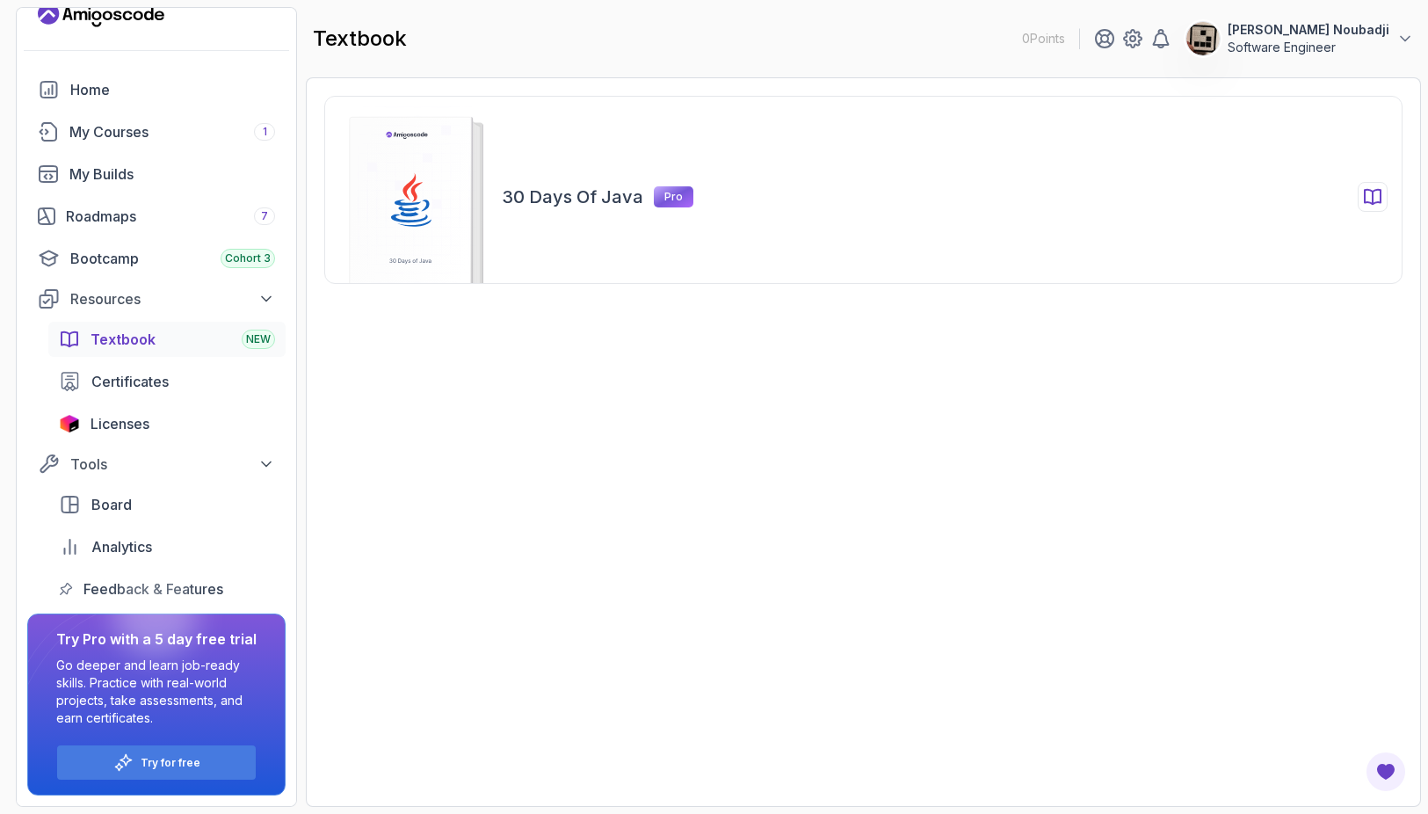
click at [1384, 191] on div at bounding box center [1373, 197] width 30 height 30
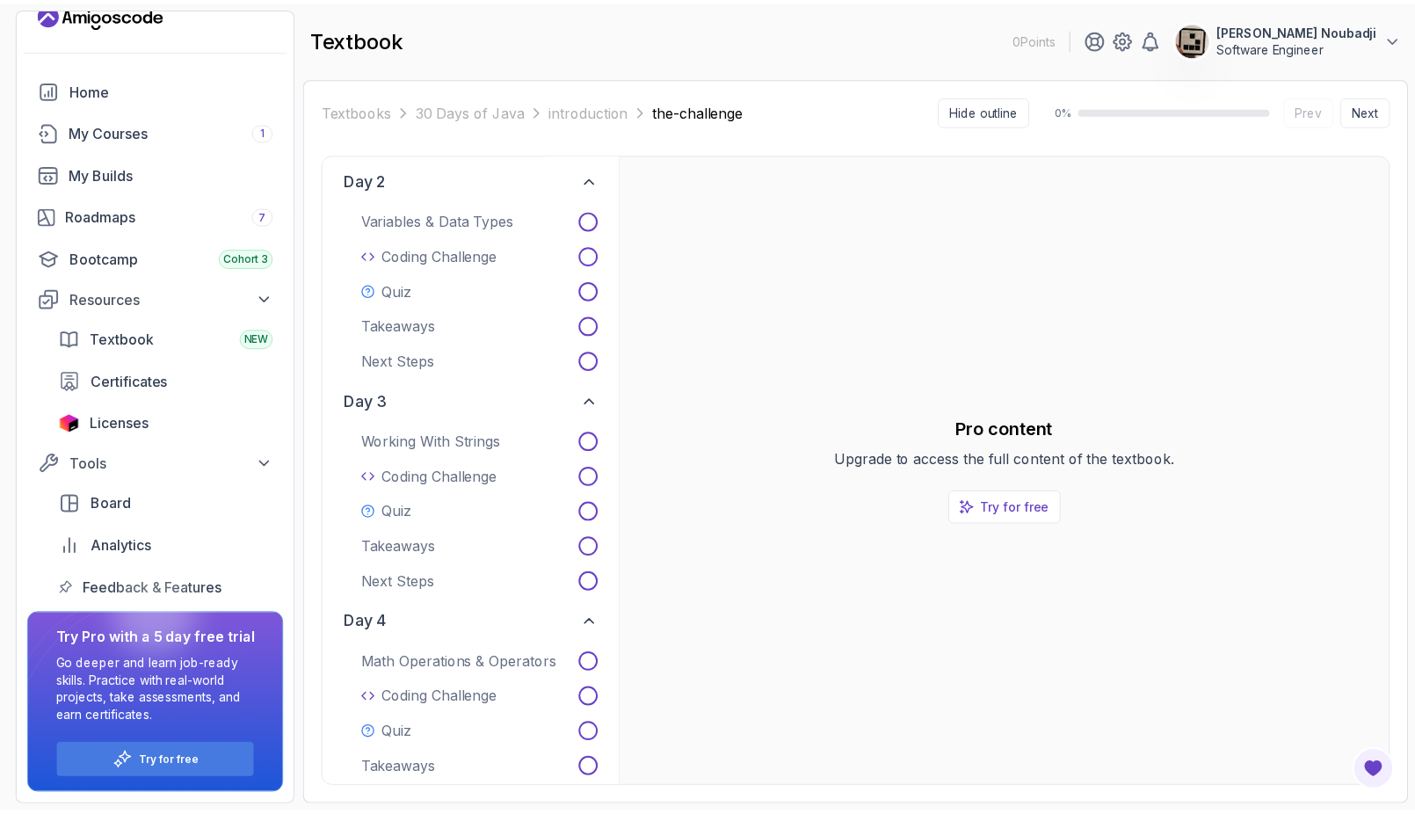
scroll to position [351, 0]
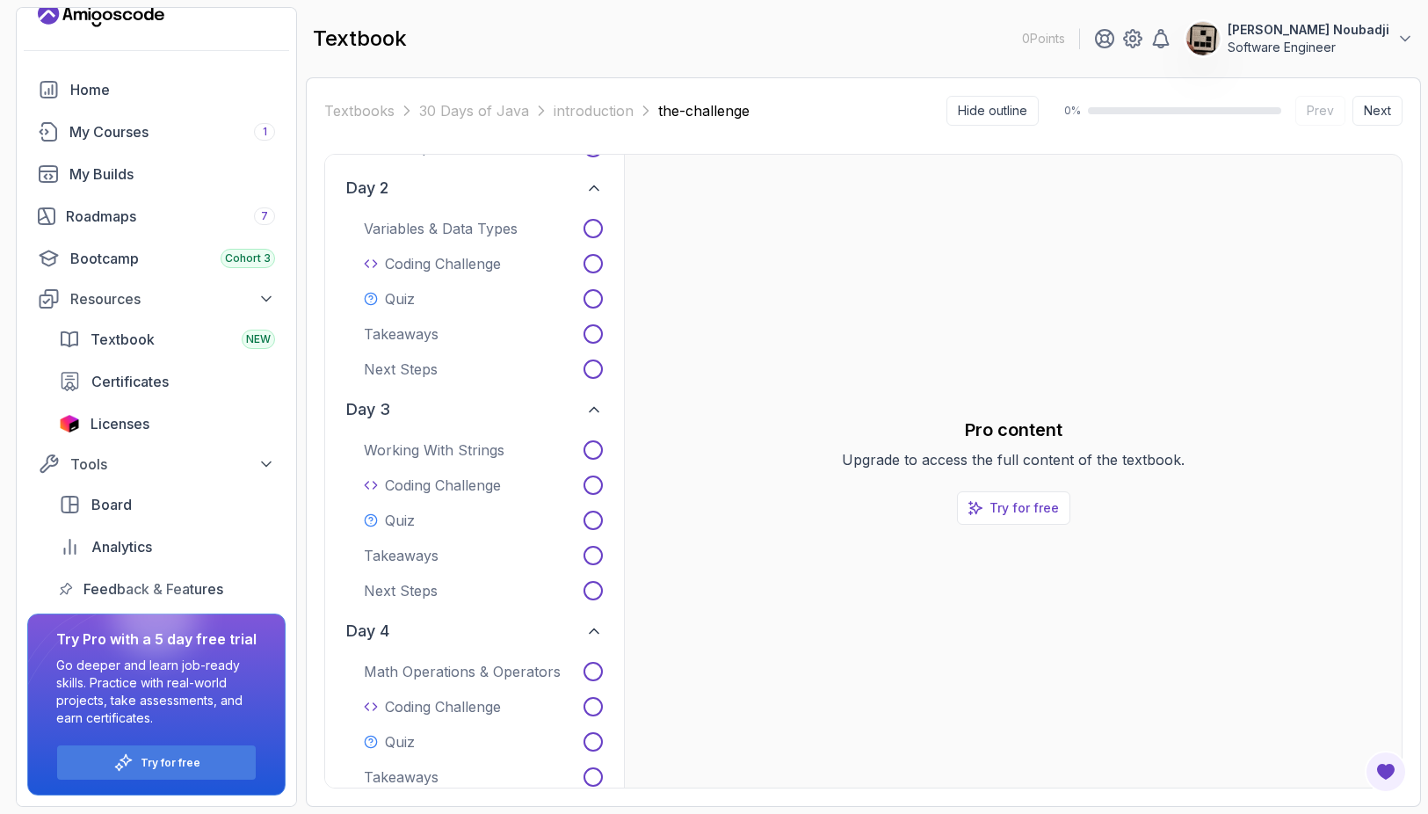
click at [130, 17] on icon "Landing page" at bounding box center [101, 15] width 127 height 28
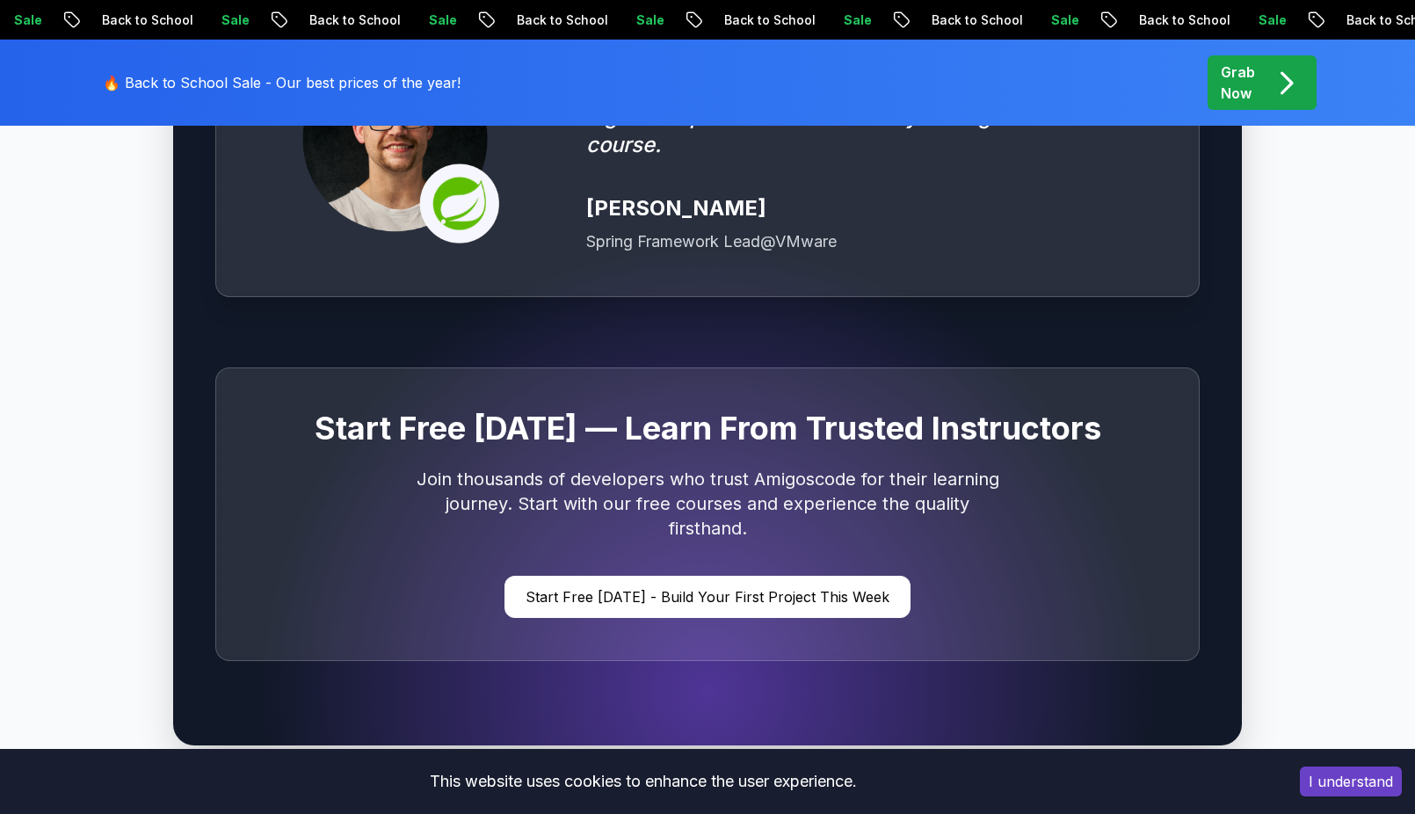
scroll to position [4833, 0]
